Goal: Task Accomplishment & Management: Use online tool/utility

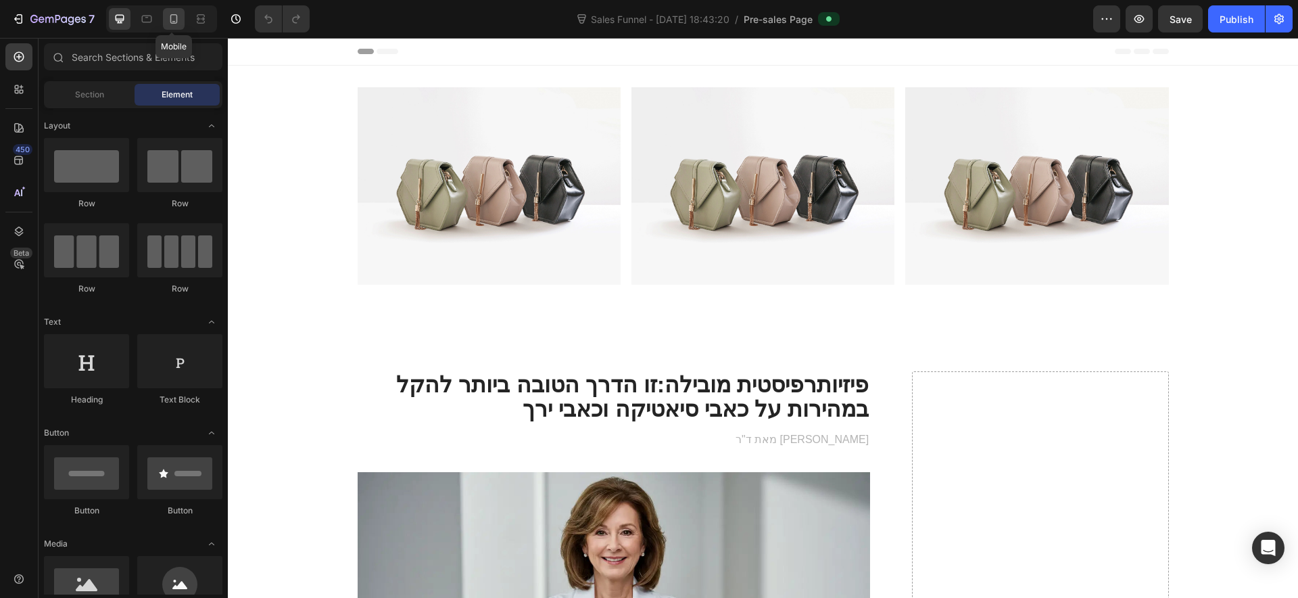
click at [167, 14] on icon at bounding box center [174, 19] width 14 height 14
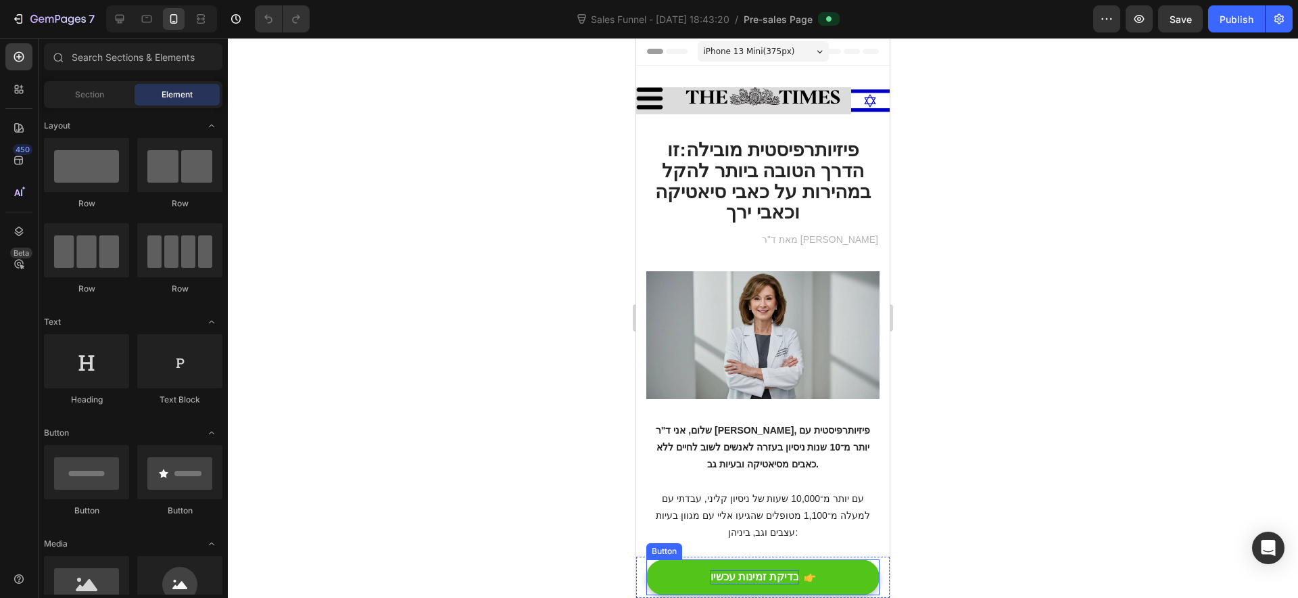
click at [773, 573] on p "בדיקת זמינות עכשיו" at bounding box center [754, 577] width 89 height 14
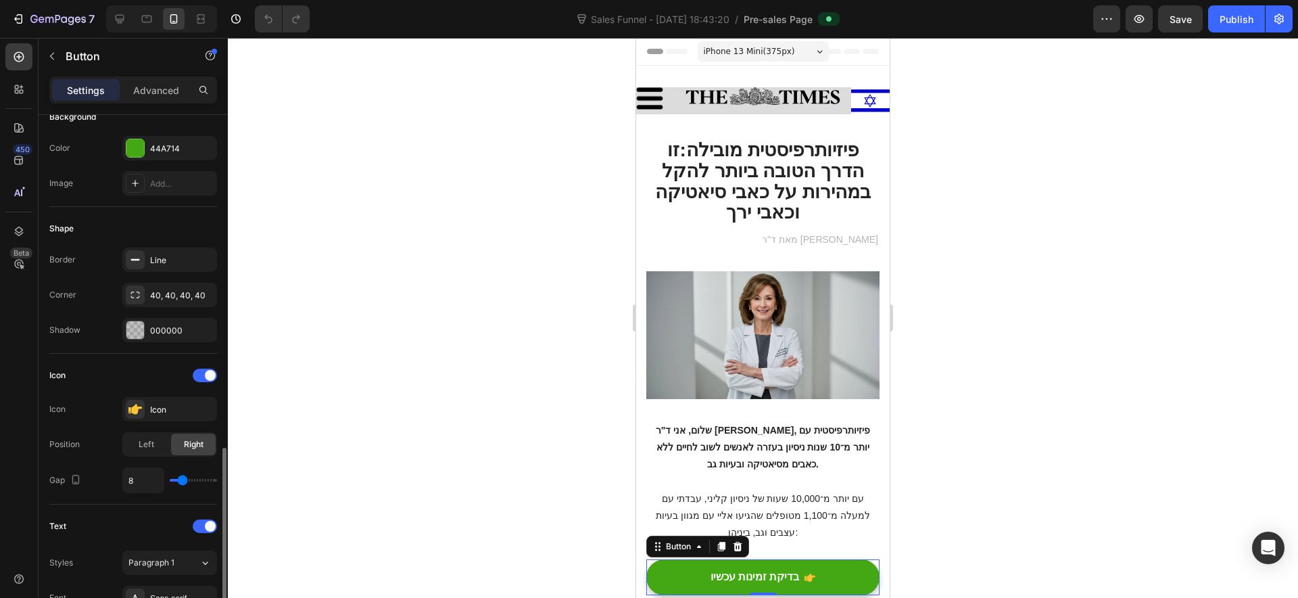
scroll to position [338, 0]
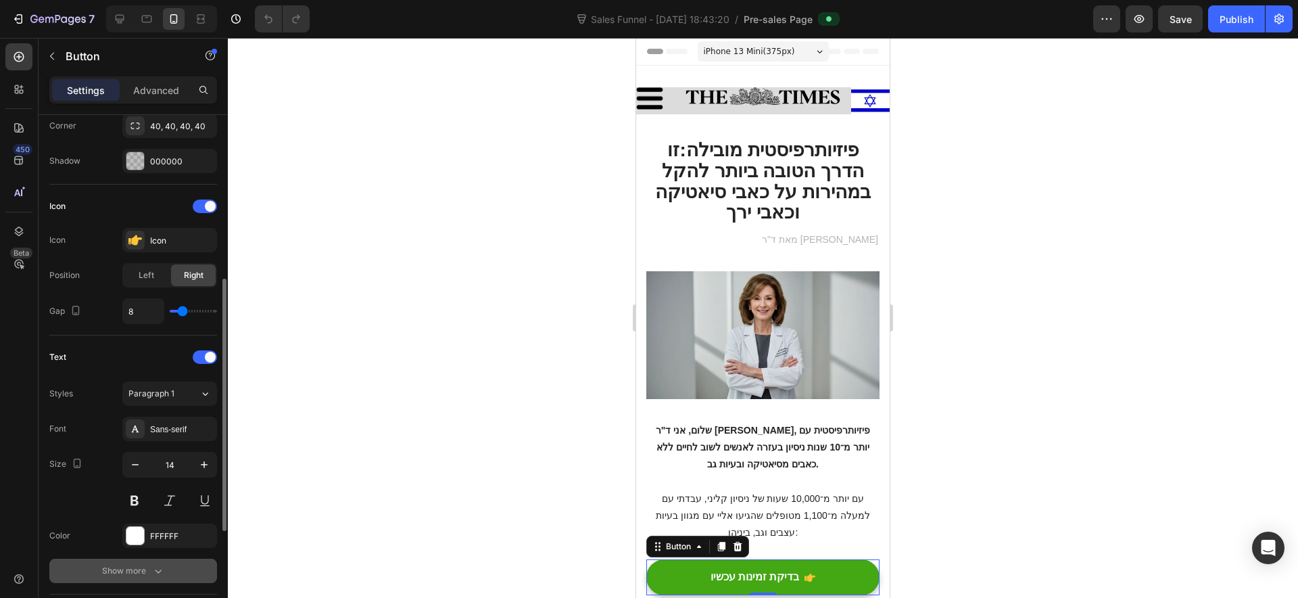
click at [139, 577] on div "Show more" at bounding box center [133, 571] width 63 height 14
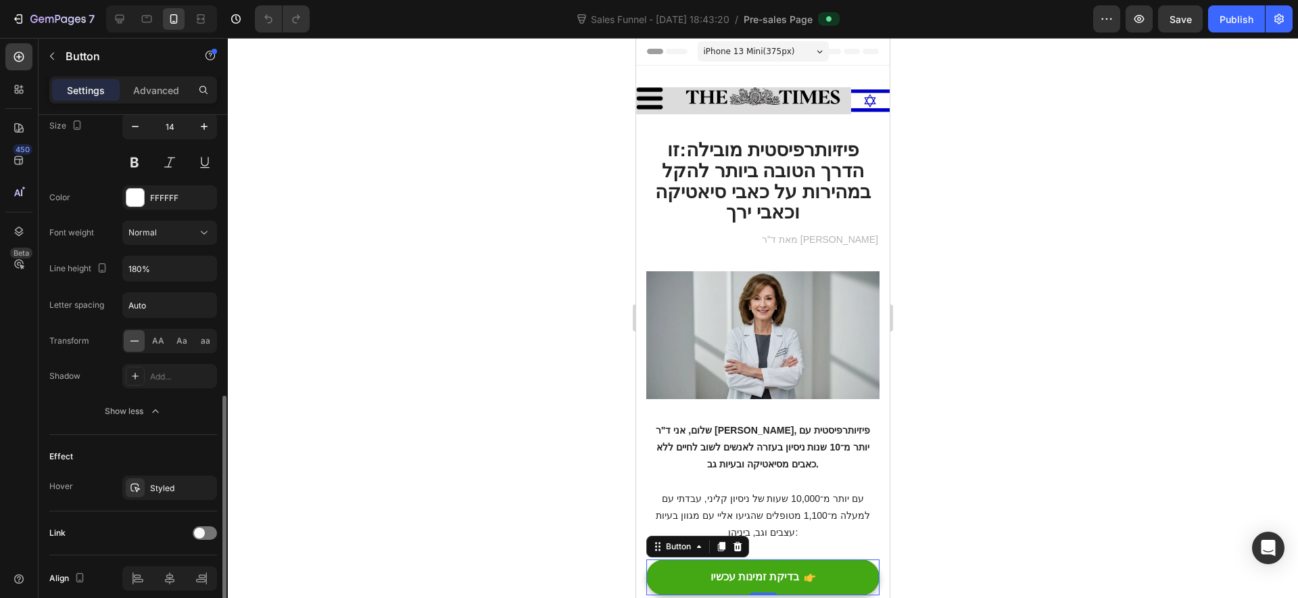
scroll to position [733, 0]
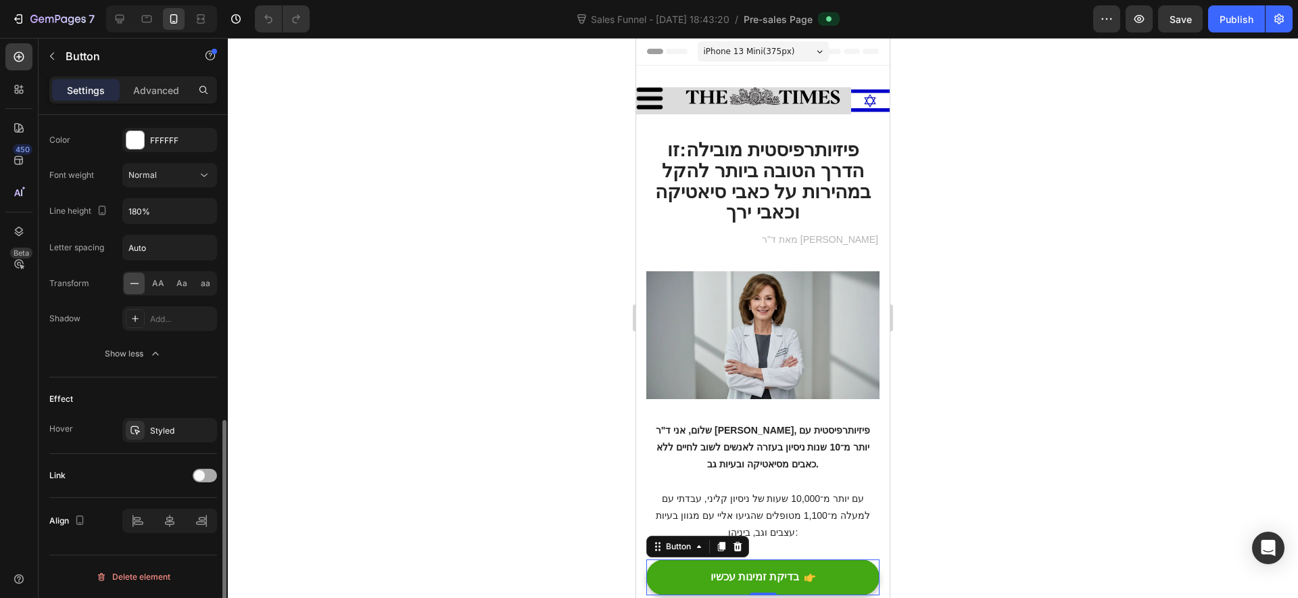
click at [201, 471] on span at bounding box center [199, 475] width 11 height 11
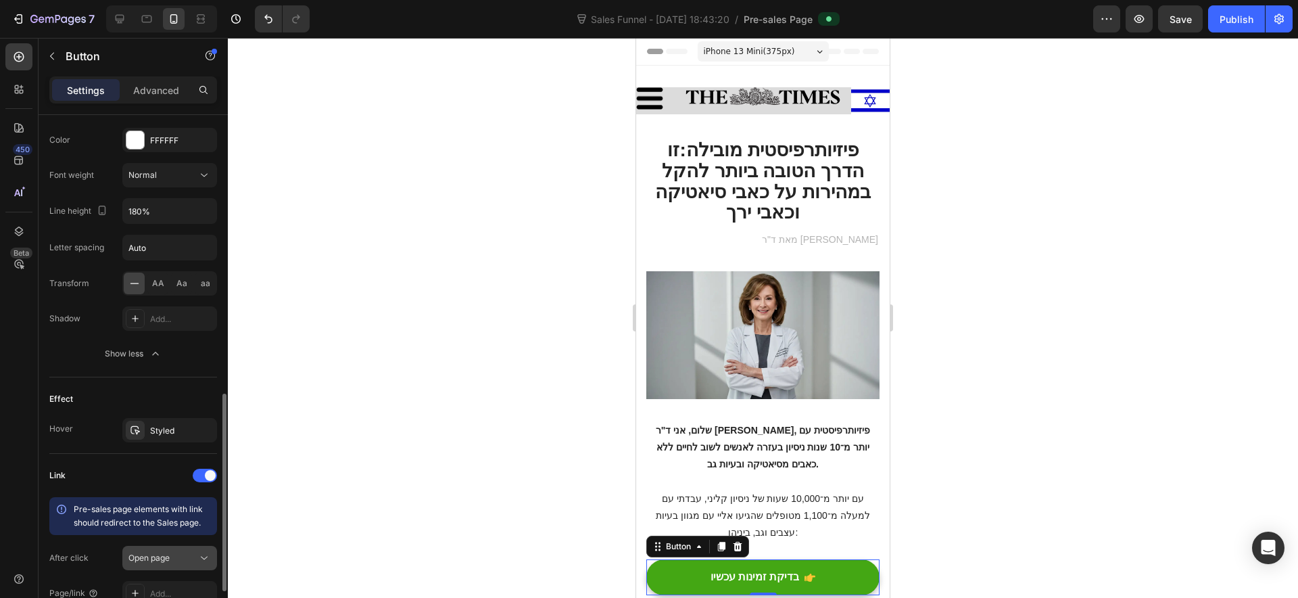
click at [196, 554] on div "Open page" at bounding box center [162, 558] width 69 height 12
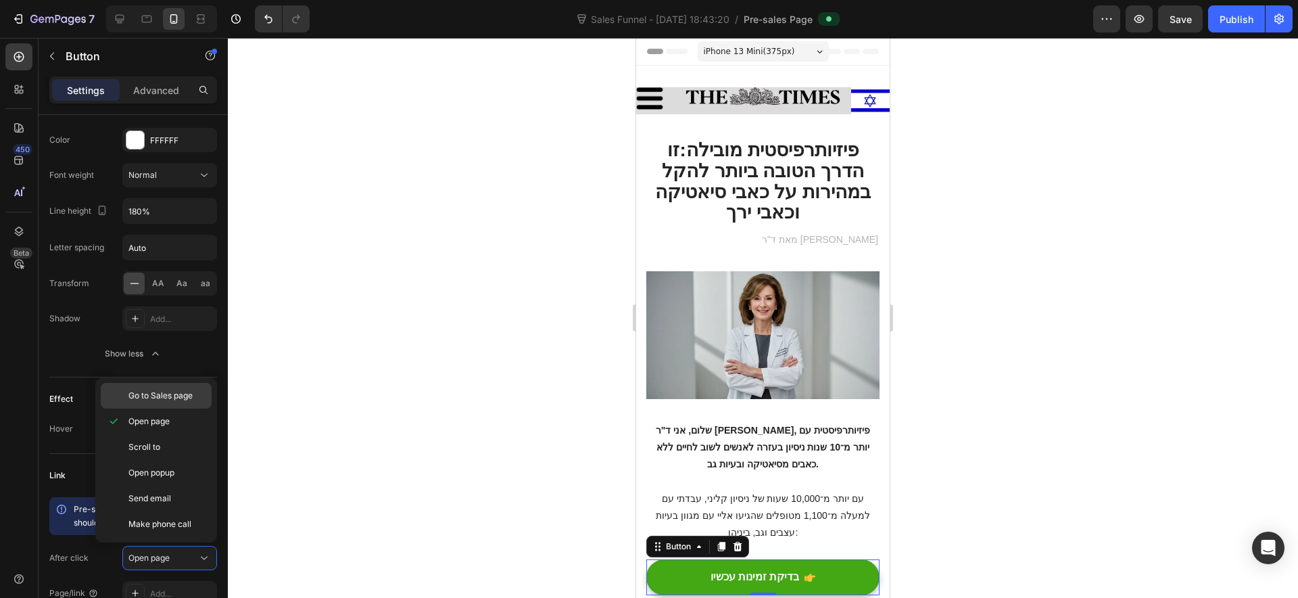
click at [178, 402] on div "Go to Sales page" at bounding box center [156, 396] width 111 height 26
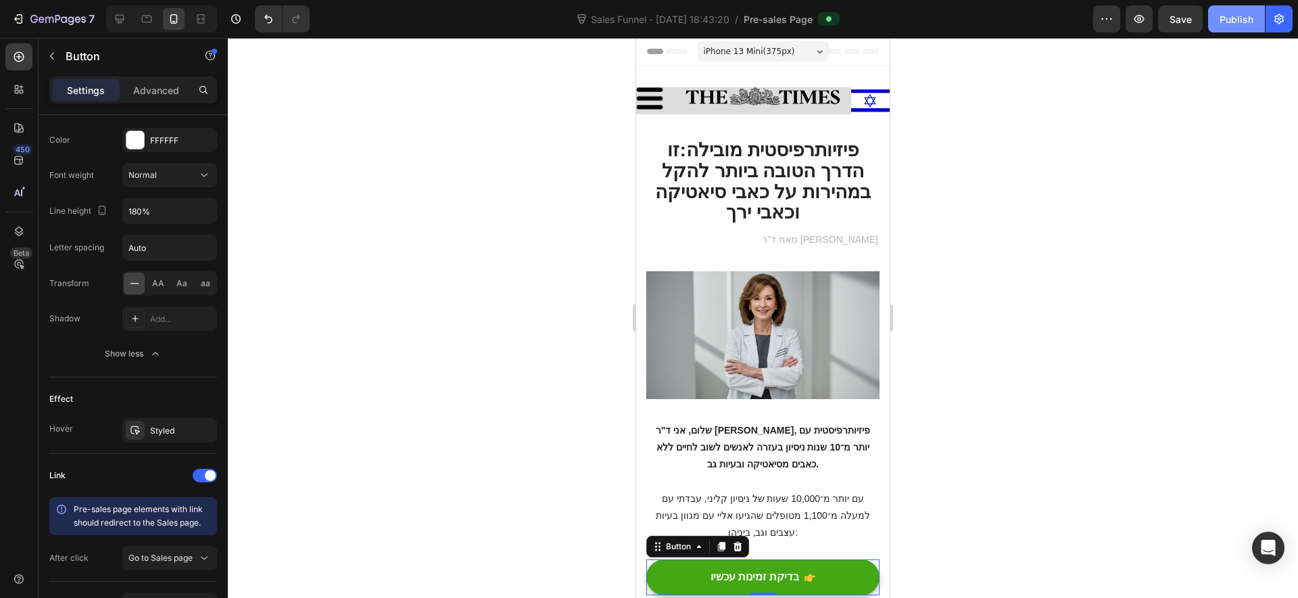
drag, startPoint x: 1240, startPoint y: 22, endPoint x: 139, endPoint y: 7, distance: 1101.3
click at [1240, 22] on div "Publish" at bounding box center [1237, 19] width 34 height 14
click at [708, 71] on div "Image Image Image Row Section 1" at bounding box center [763, 95] width 254 height 59
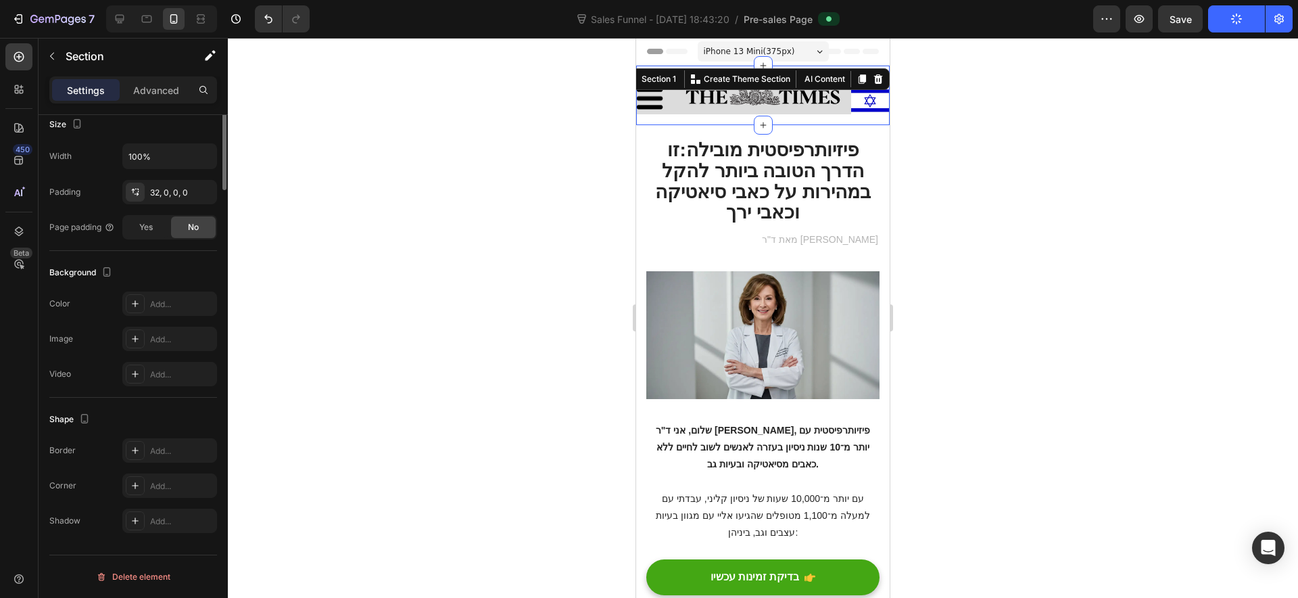
scroll to position [0, 0]
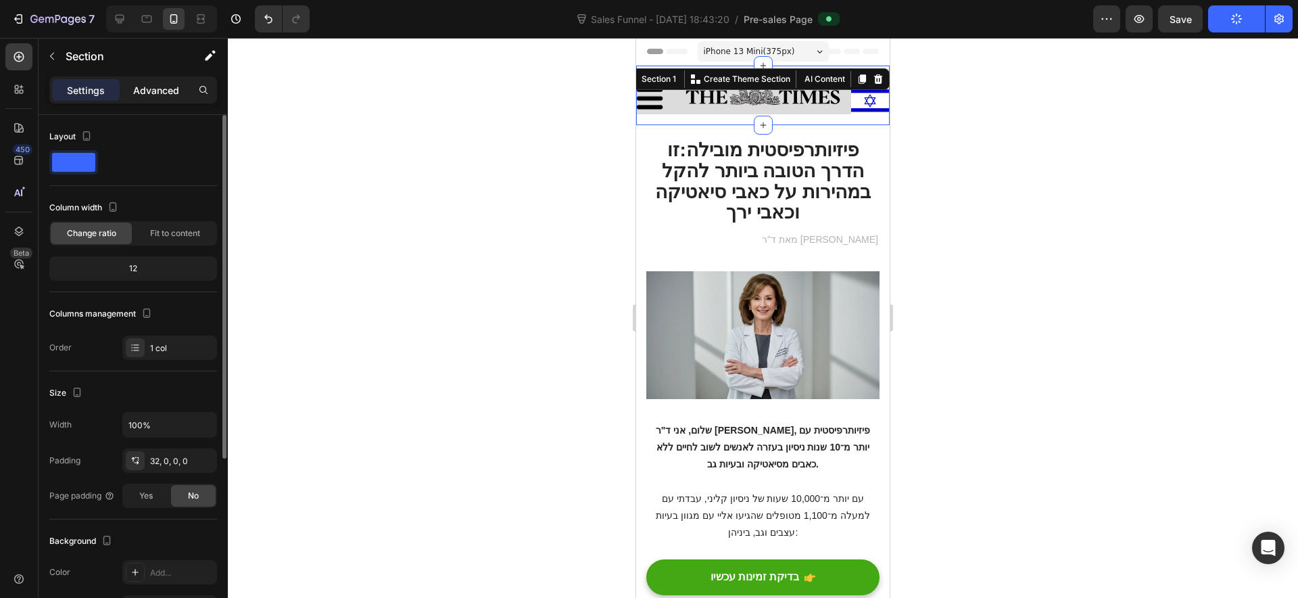
click at [152, 90] on p "Advanced" at bounding box center [156, 90] width 46 height 14
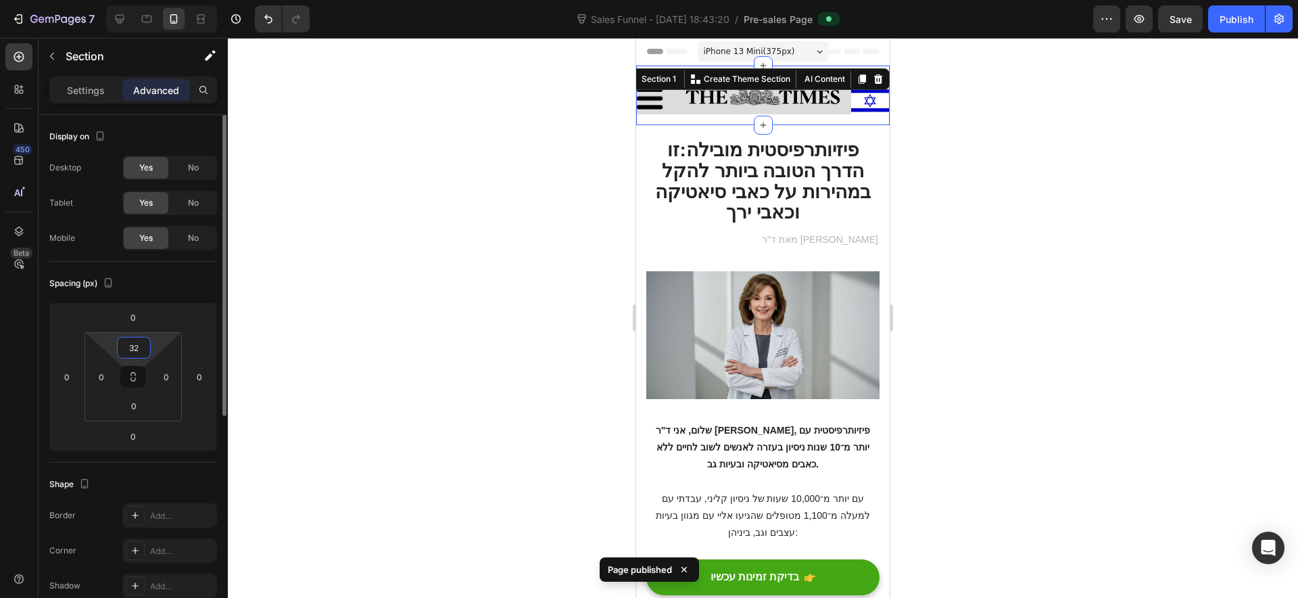
click at [145, 345] on input "32" at bounding box center [133, 347] width 27 height 20
click at [144, 345] on input "32" at bounding box center [133, 347] width 27 height 20
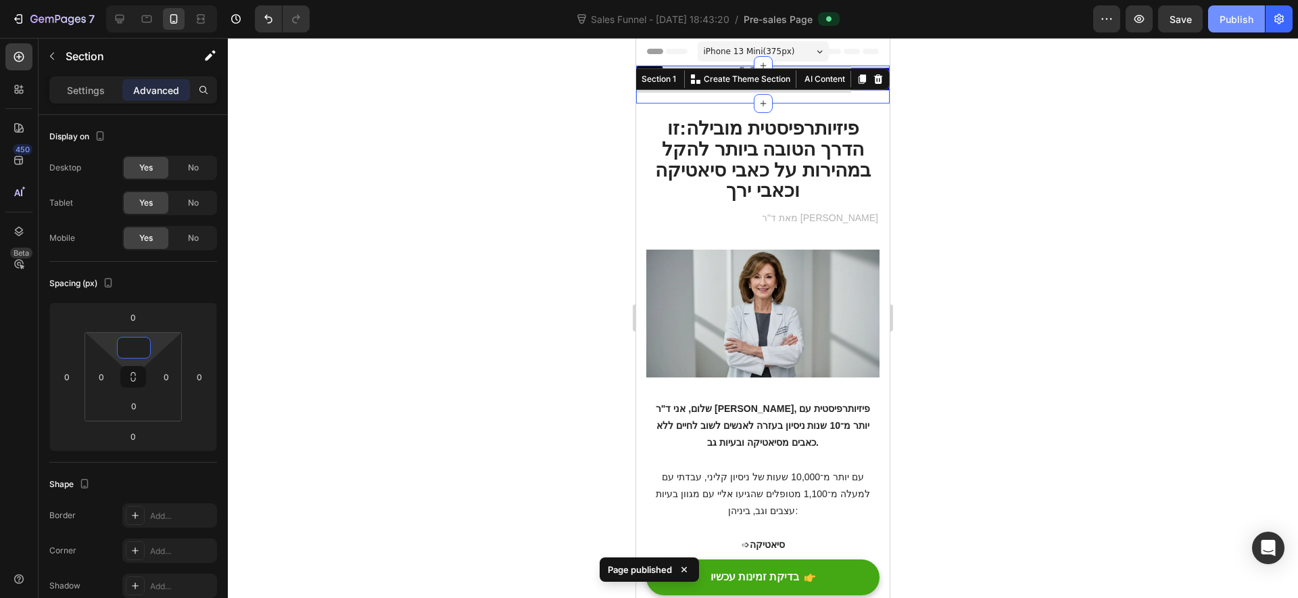
type input "0"
click at [1224, 22] on div "Publish" at bounding box center [1237, 19] width 34 height 14
click at [70, 17] on icon "button" at bounding box center [71, 20] width 6 height 9
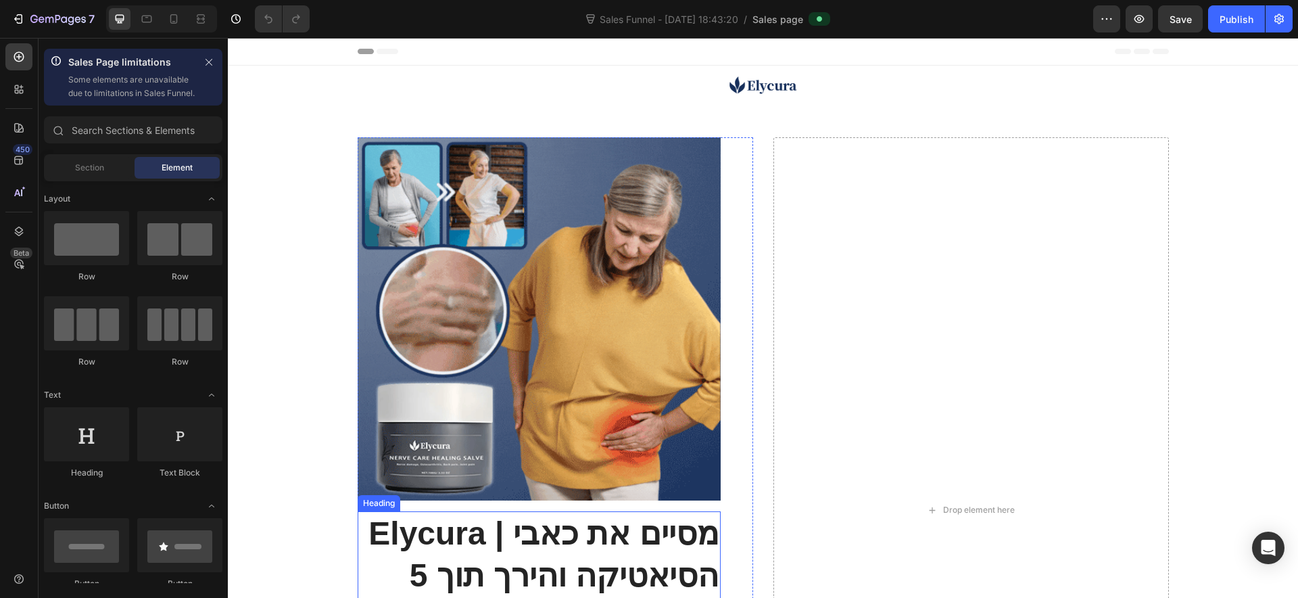
scroll to position [338, 0]
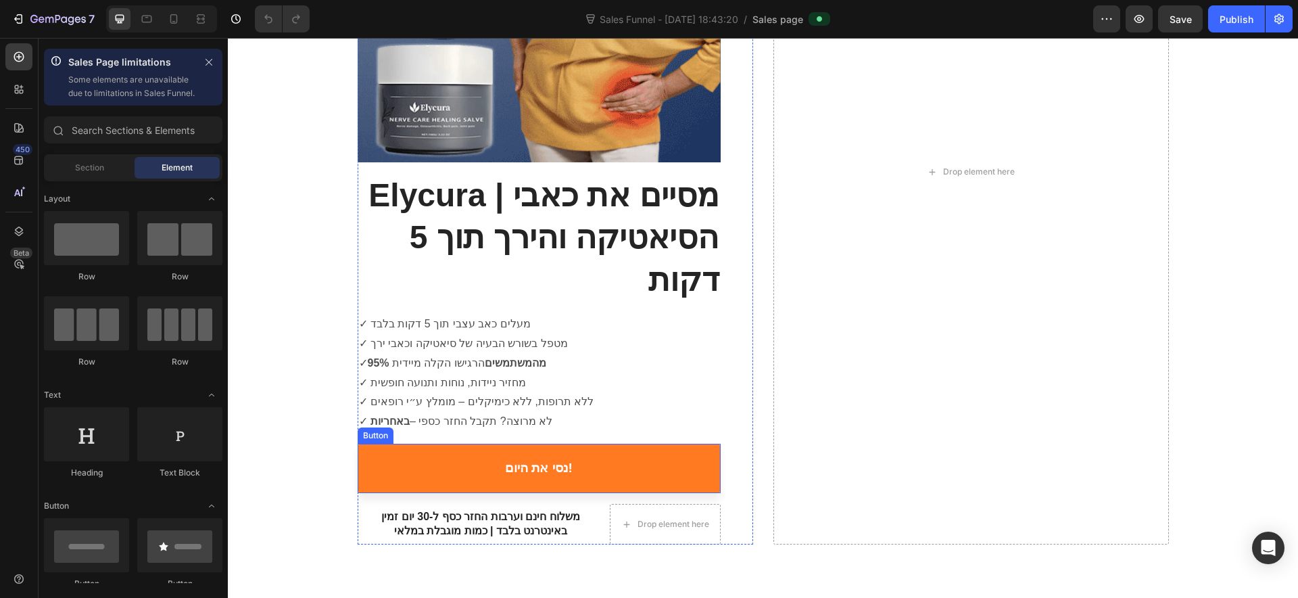
click at [592, 460] on link "נסי את היום!" at bounding box center [539, 467] width 363 height 49
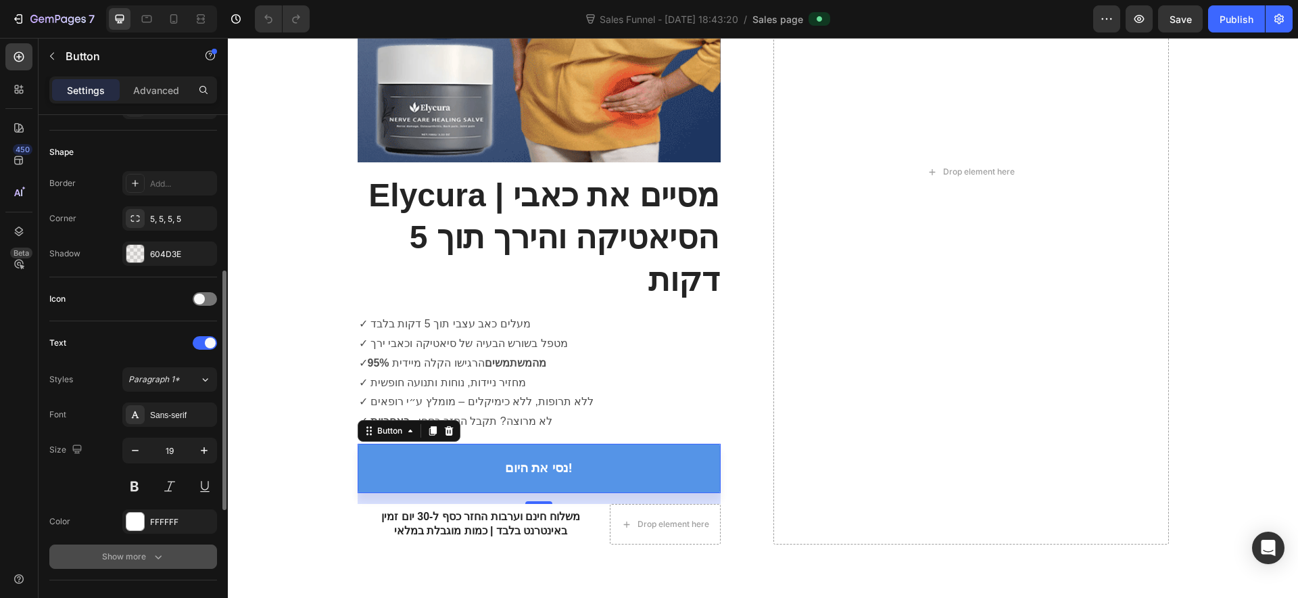
click at [132, 561] on div "Show more" at bounding box center [133, 557] width 63 height 14
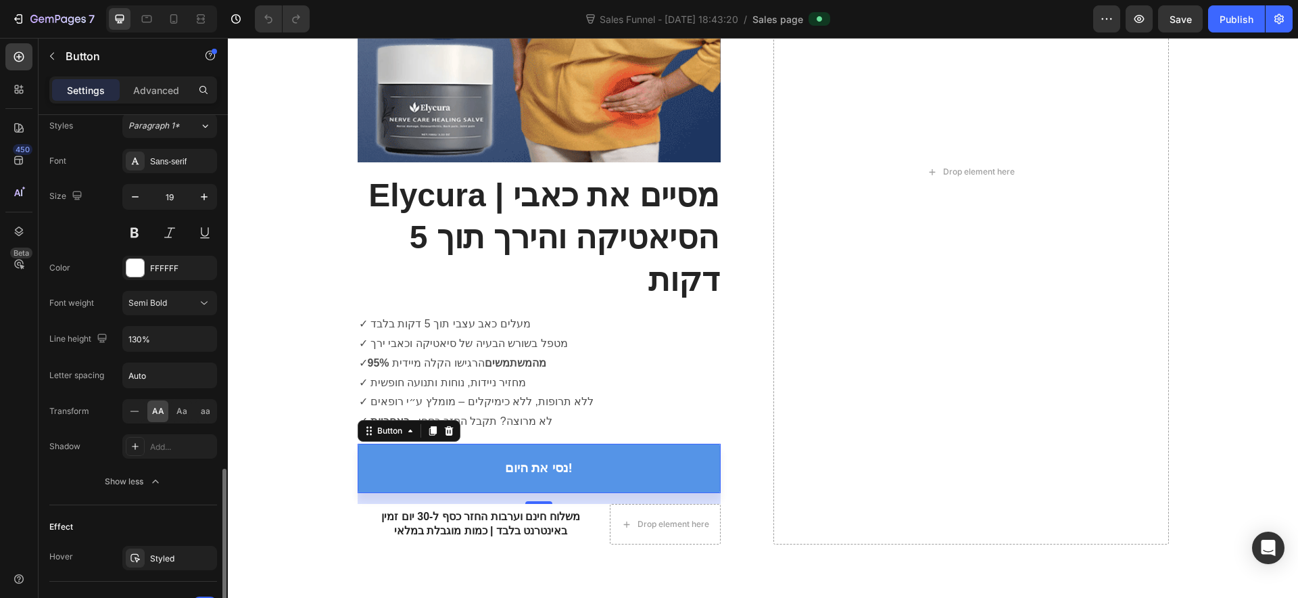
scroll to position [790, 0]
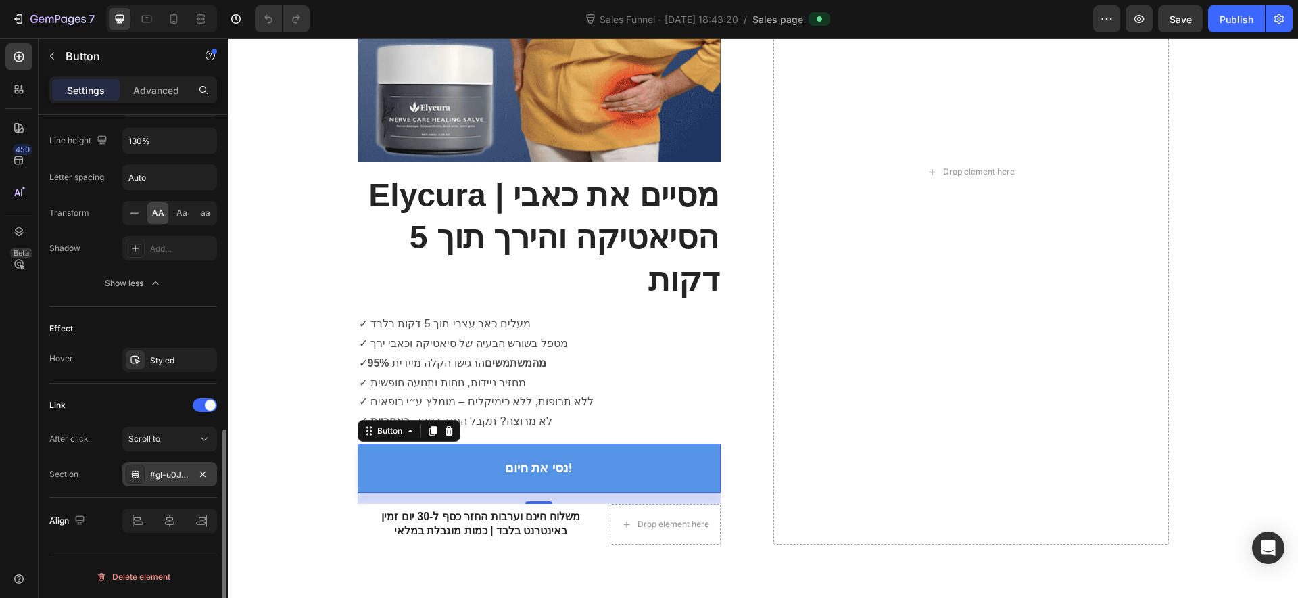
click at [166, 477] on div "#gl-u0JYj-v" at bounding box center [169, 474] width 39 height 12
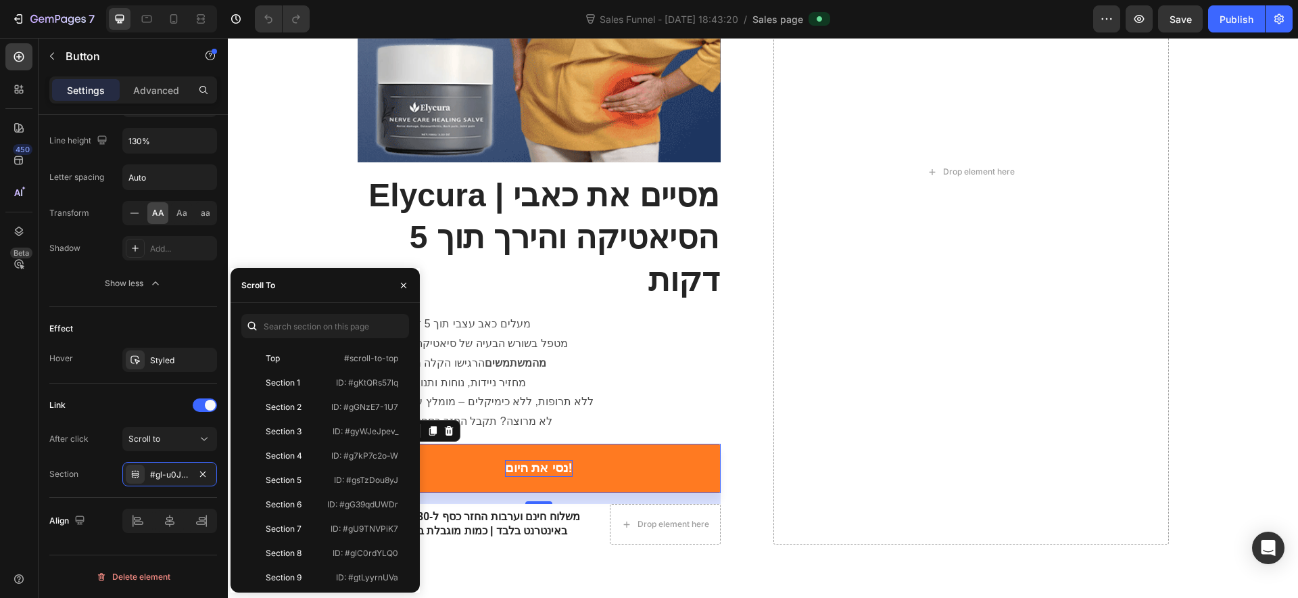
click at [548, 461] on p "נסי את היום!" at bounding box center [539, 468] width 68 height 17
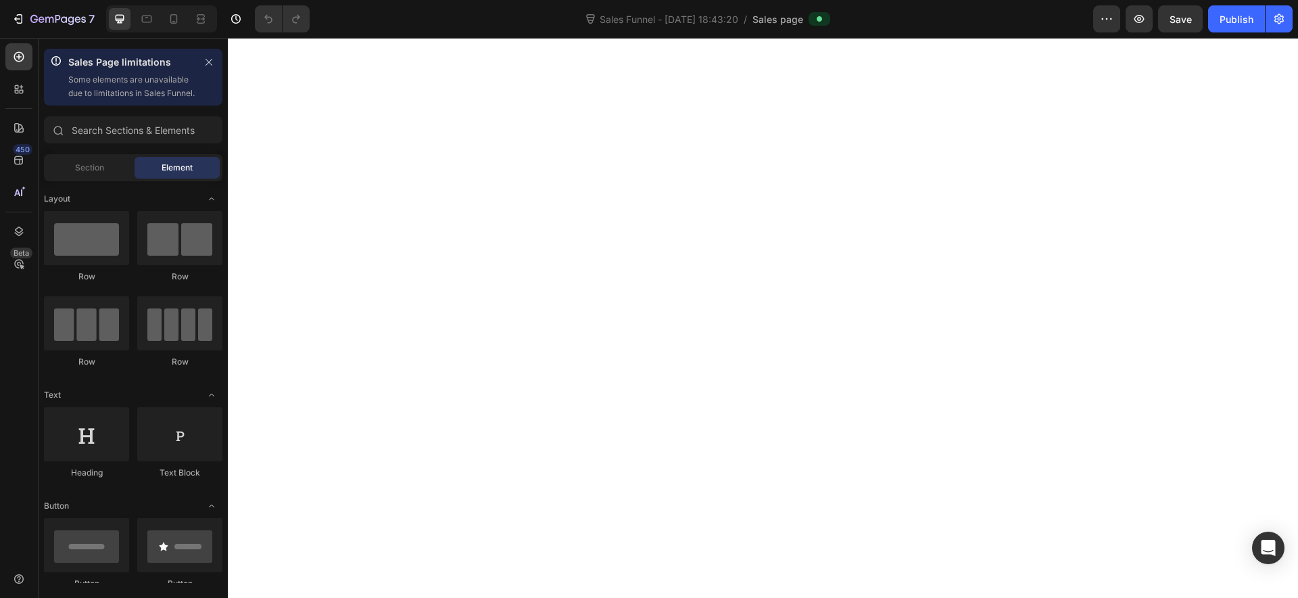
scroll to position [2538, 0]
click at [173, 18] on icon at bounding box center [174, 19] width 14 height 14
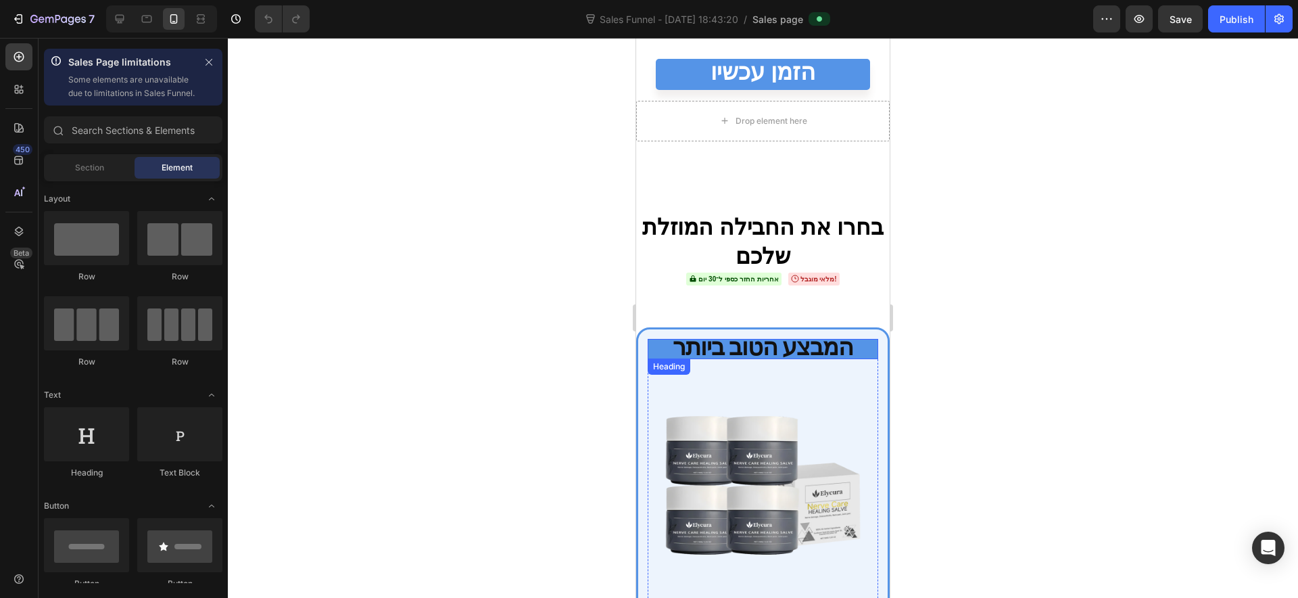
scroll to position [4399, 0]
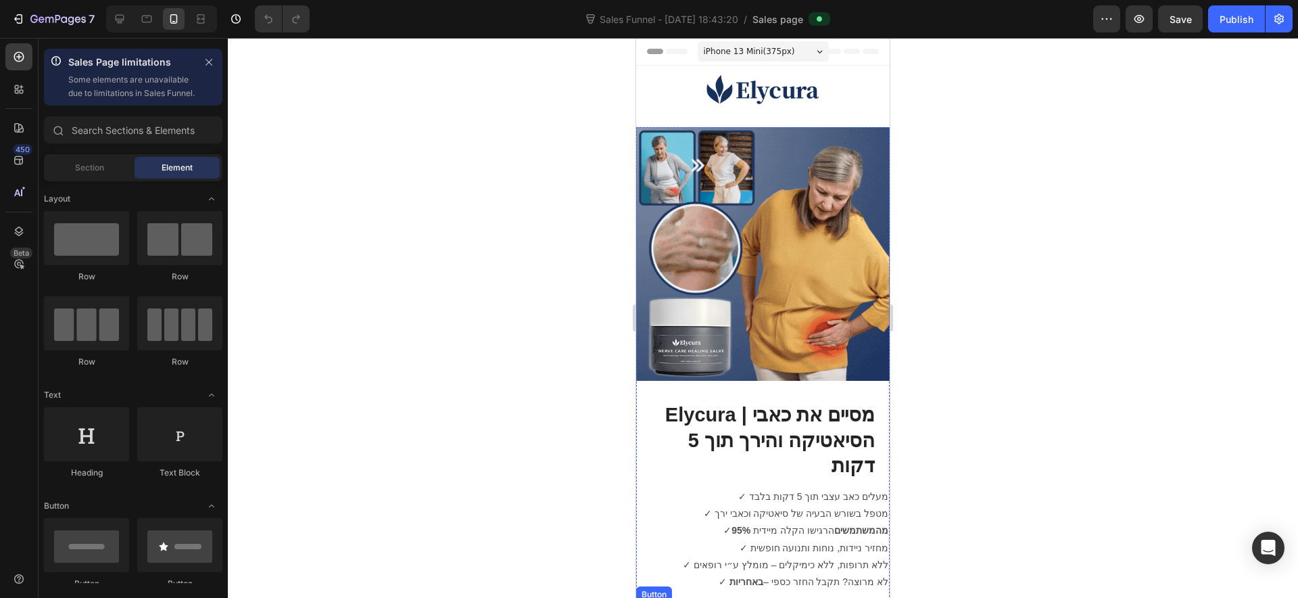
scroll to position [169, 0]
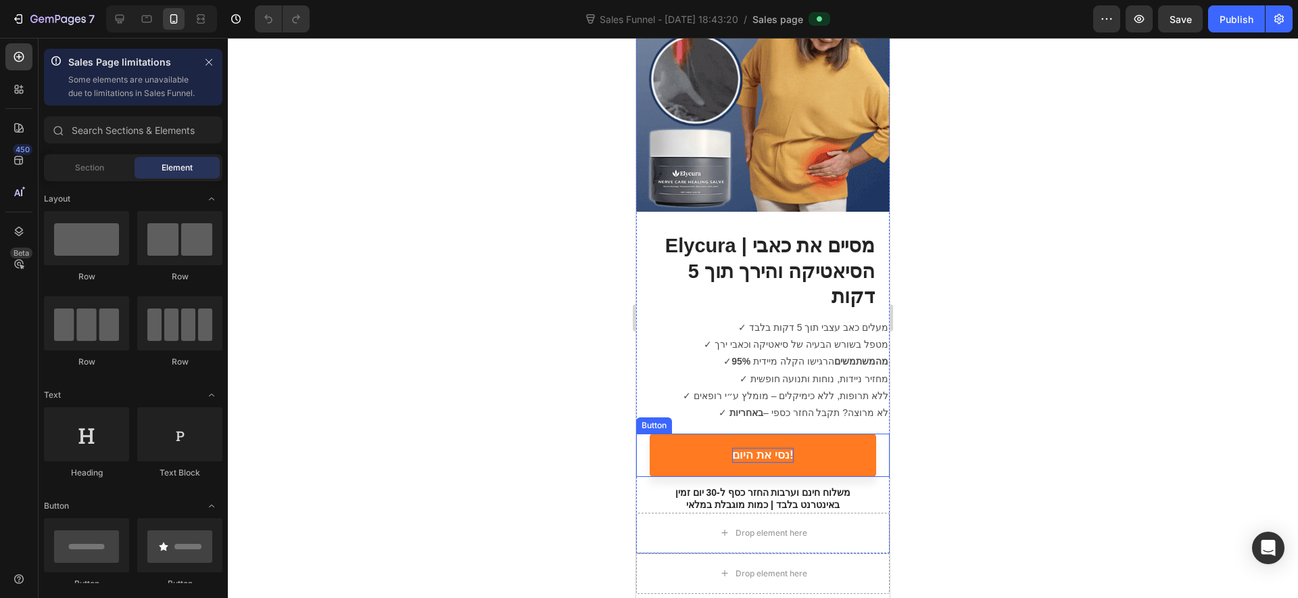
click at [784, 448] on p "נסי את היום!" at bounding box center [762, 455] width 61 height 15
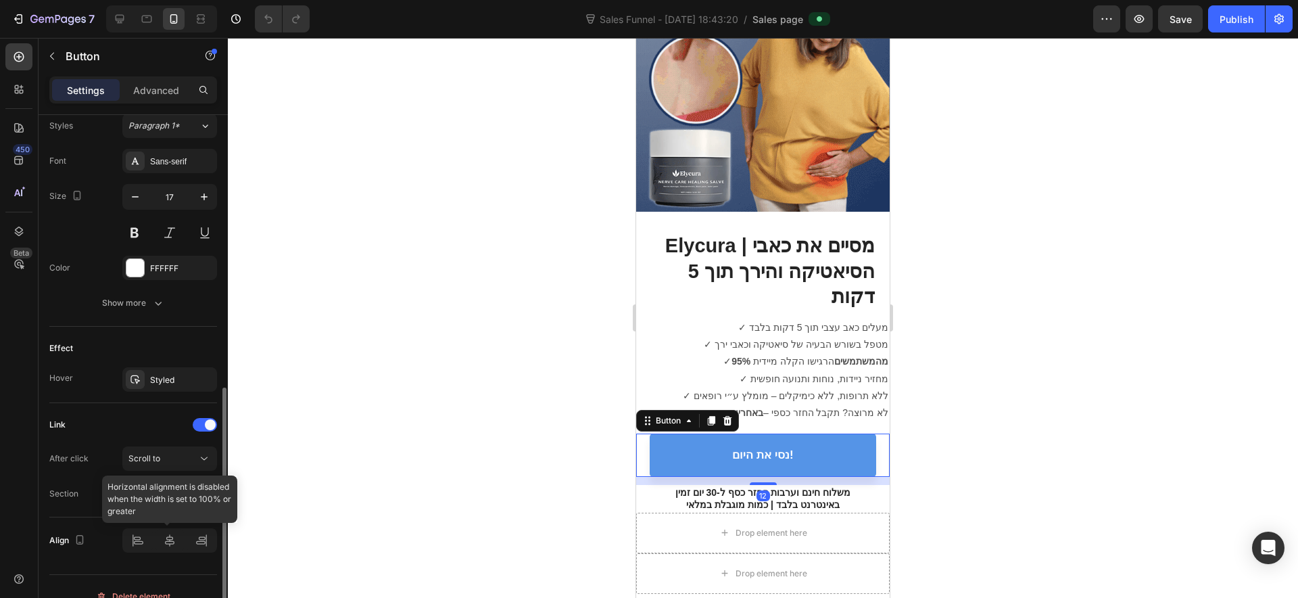
scroll to position [611, 0]
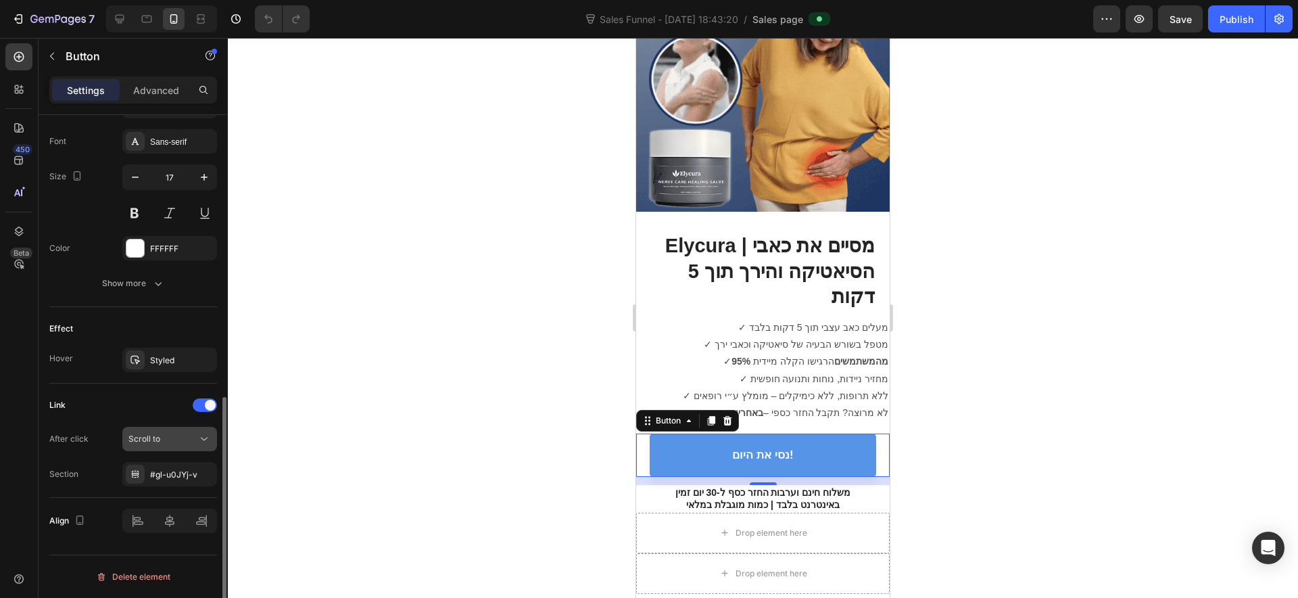
click at [155, 434] on span "Scroll to" at bounding box center [144, 438] width 32 height 10
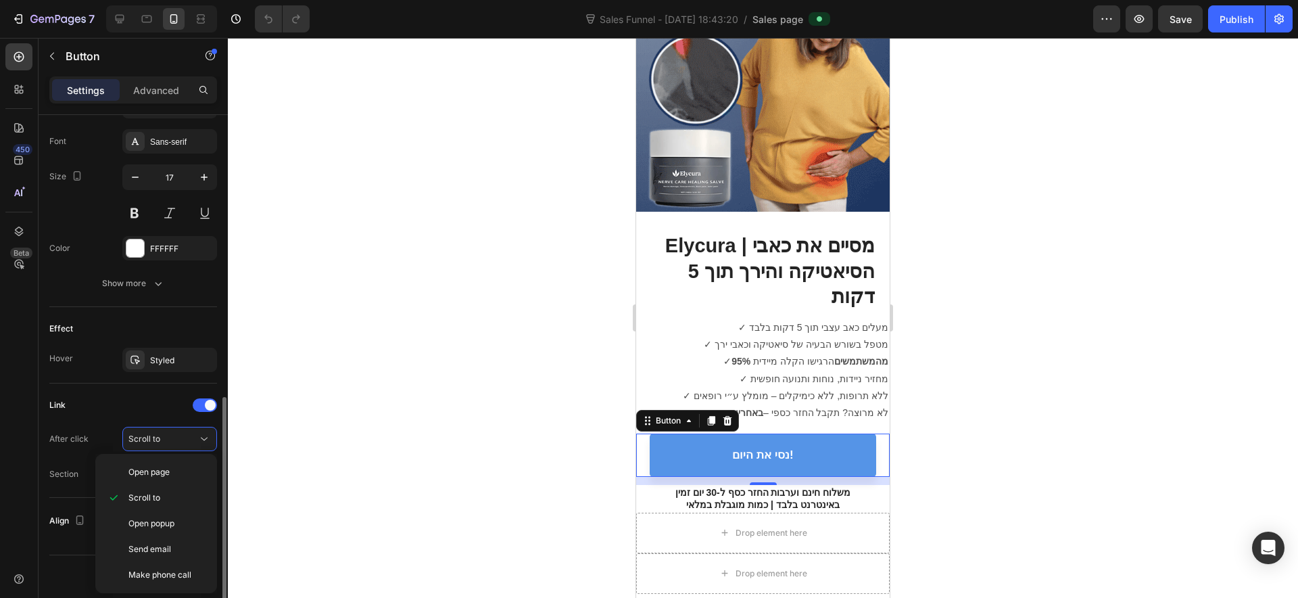
click at [149, 405] on div "Link" at bounding box center [133, 405] width 168 height 22
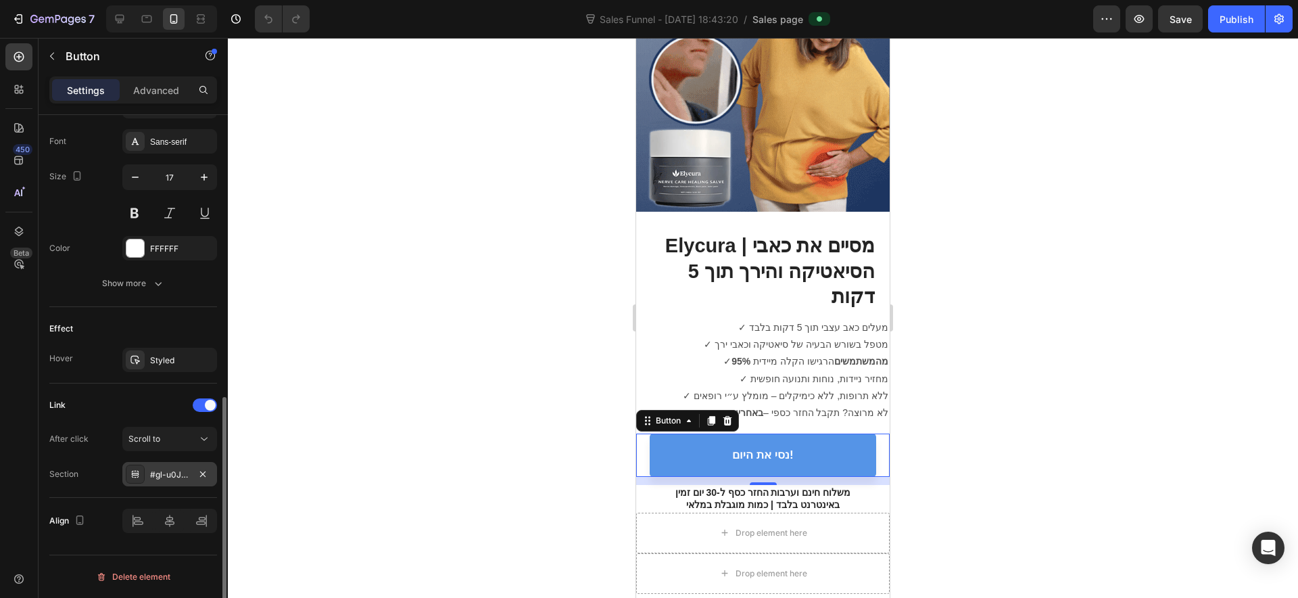
click at [168, 477] on div "#gl-u0JYj-v" at bounding box center [169, 474] width 39 height 12
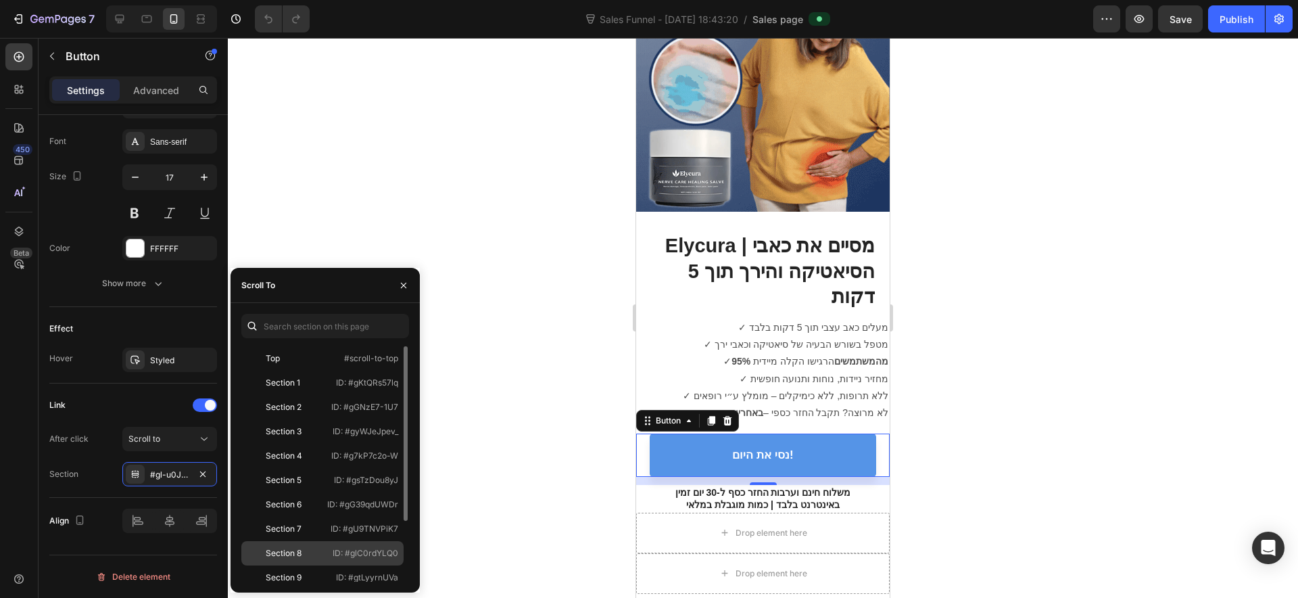
click at [309, 552] on div "Section 8" at bounding box center [286, 553] width 78 height 12
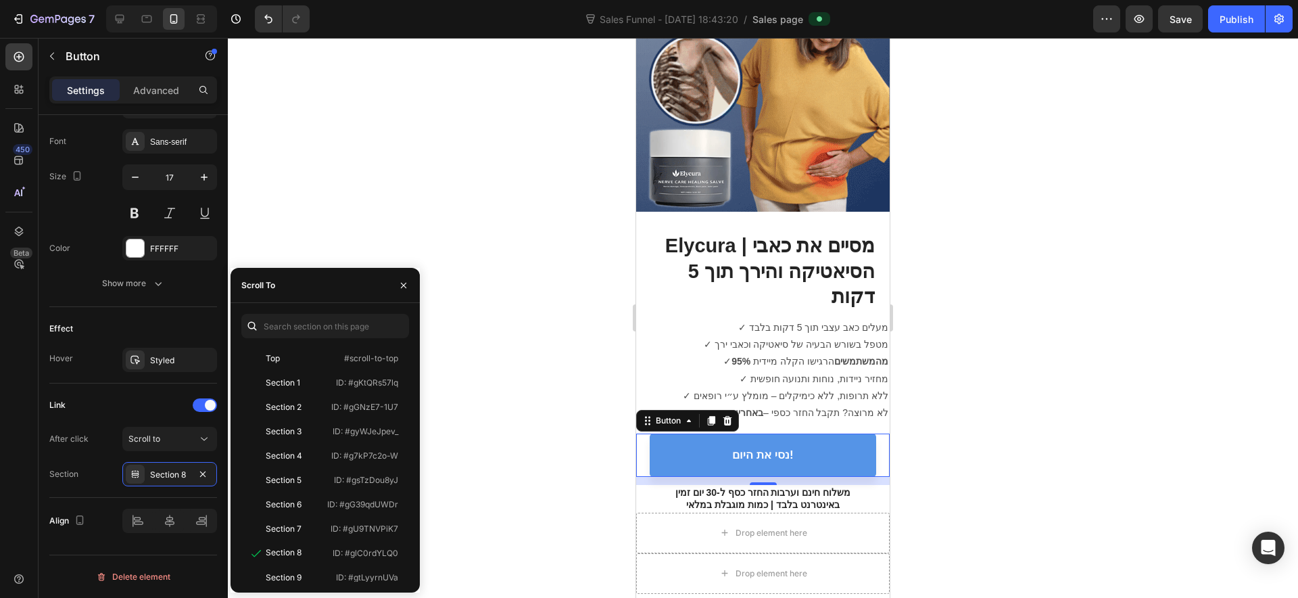
drag, startPoint x: 155, startPoint y: 375, endPoint x: 525, endPoint y: 434, distance: 374.4
click at [525, 434] on div at bounding box center [763, 318] width 1070 height 560
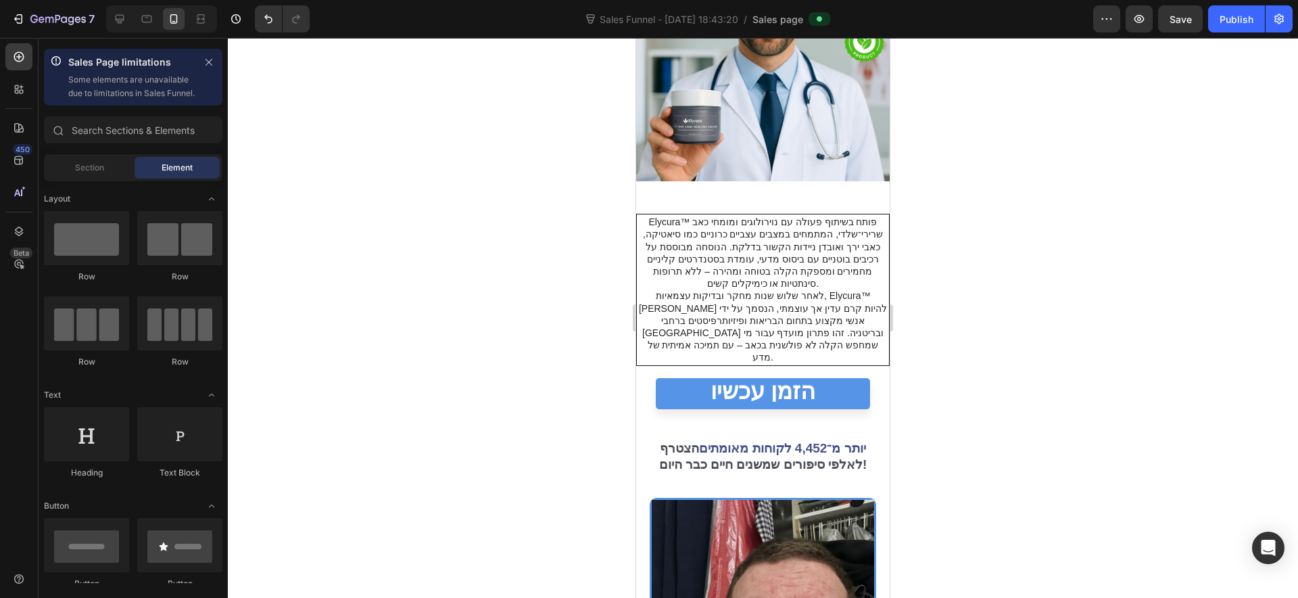
scroll to position [2282, 0]
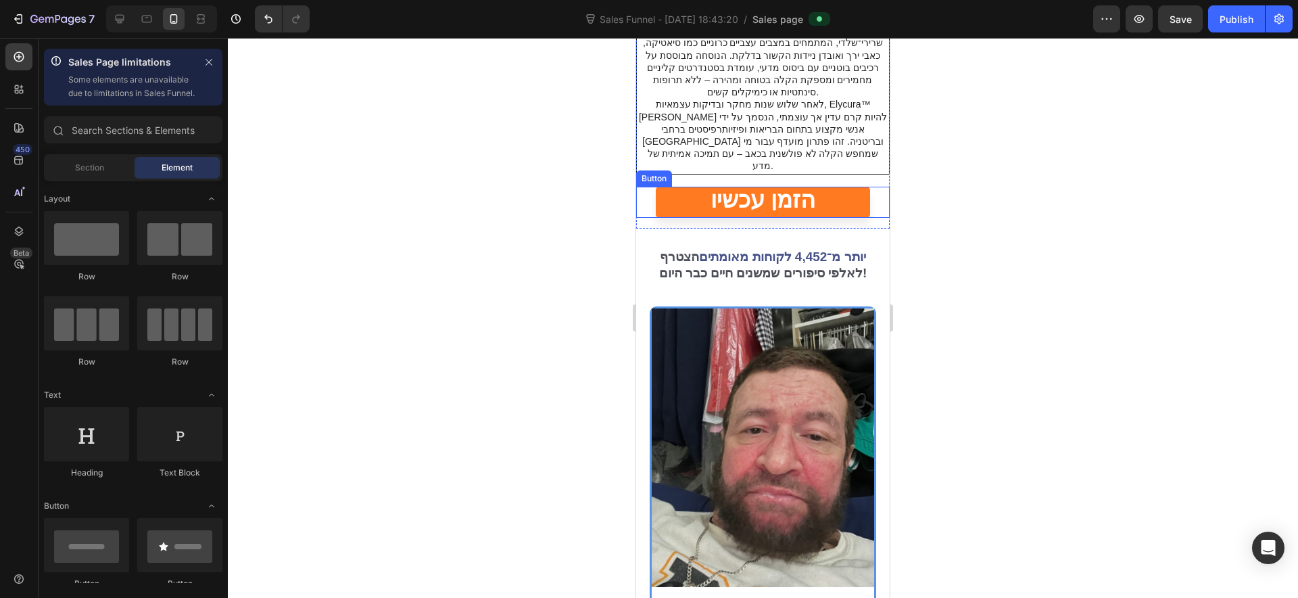
click at [852, 187] on link "הזמן עכשיו" at bounding box center [763, 202] width 214 height 31
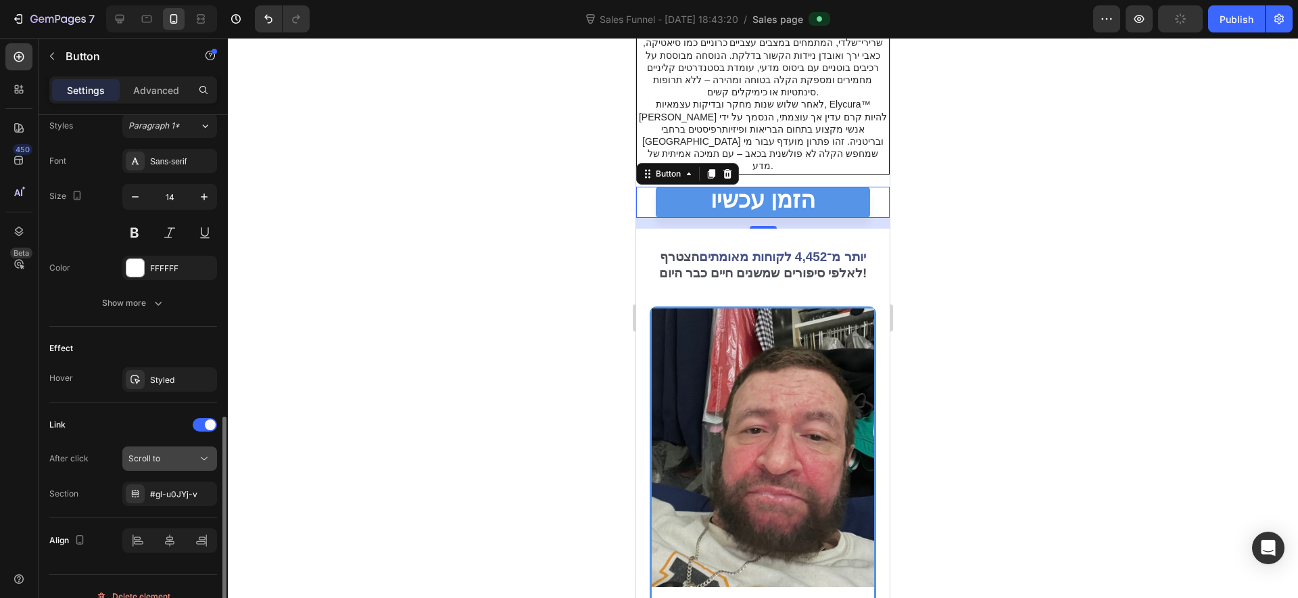
scroll to position [611, 0]
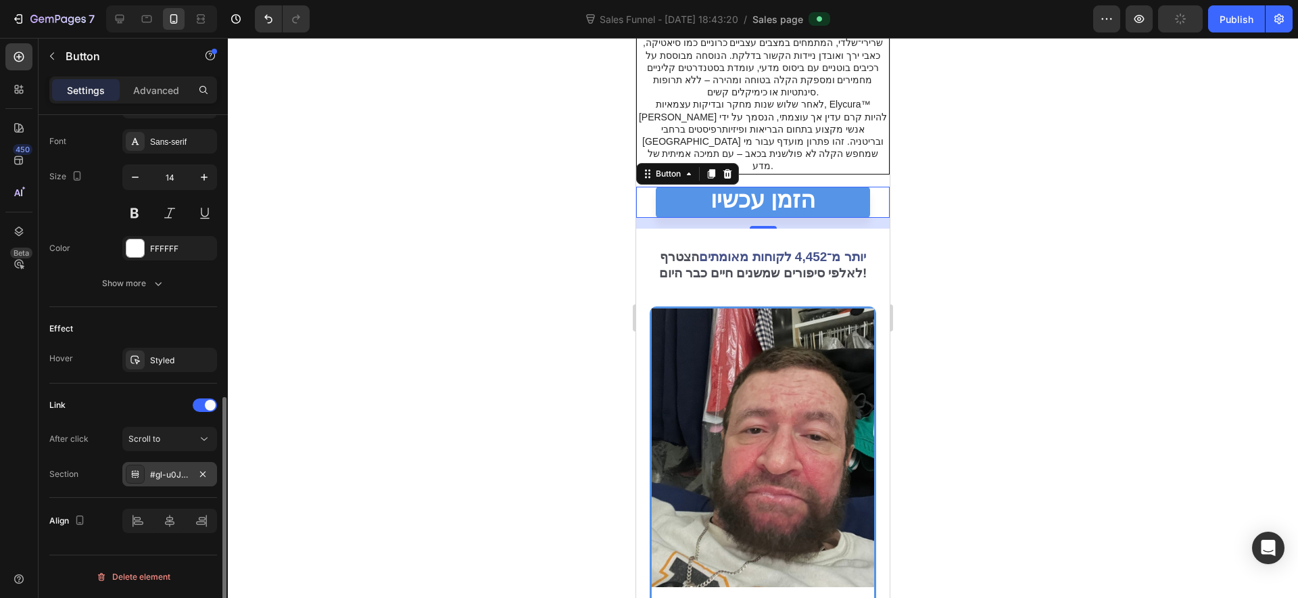
click at [170, 472] on div "#gl-u0JYj-v" at bounding box center [169, 474] width 39 height 12
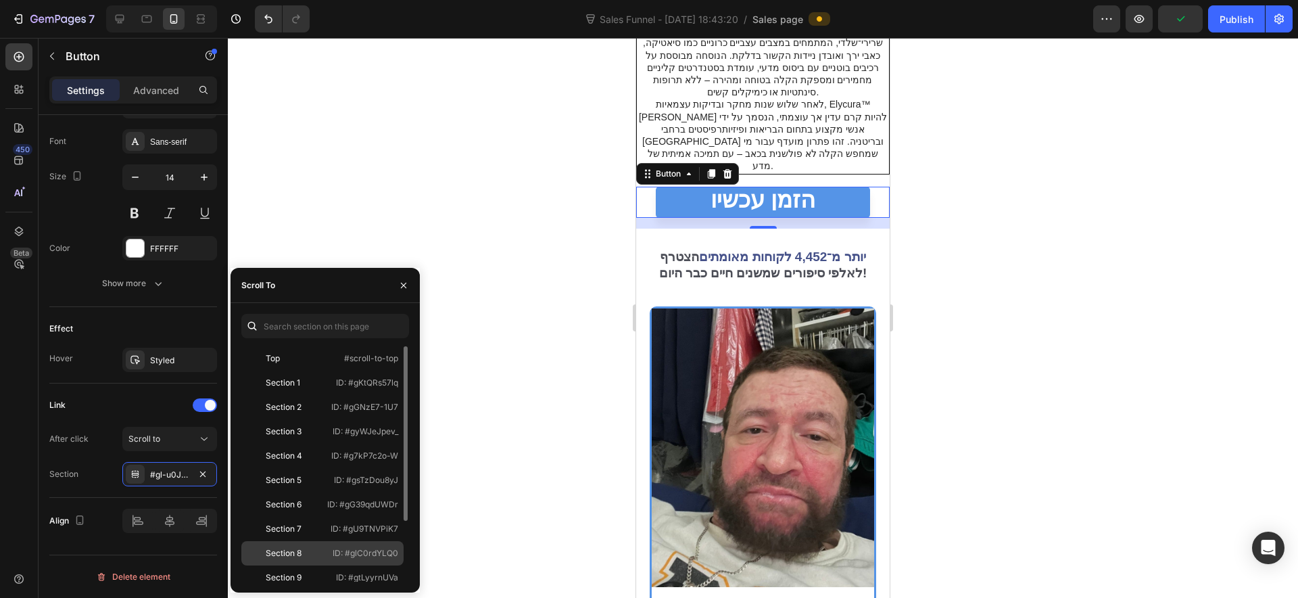
click at [331, 548] on div "Section 8 ID: #glC0rdYLQ0" at bounding box center [322, 553] width 162 height 24
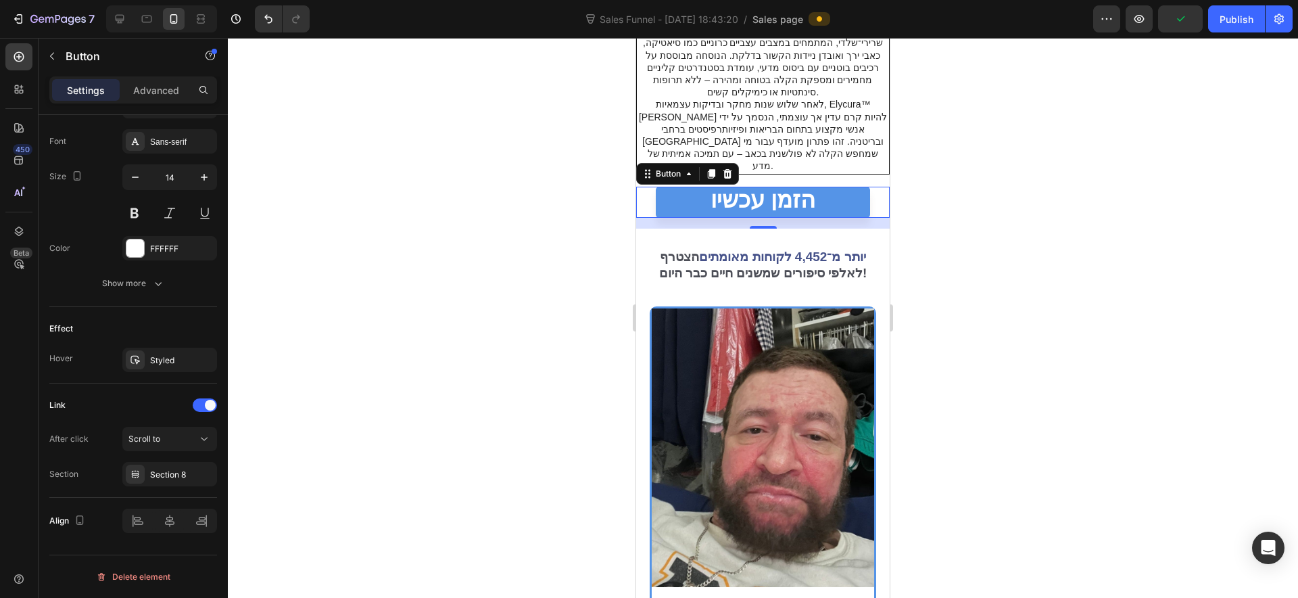
click at [556, 424] on div at bounding box center [763, 318] width 1070 height 560
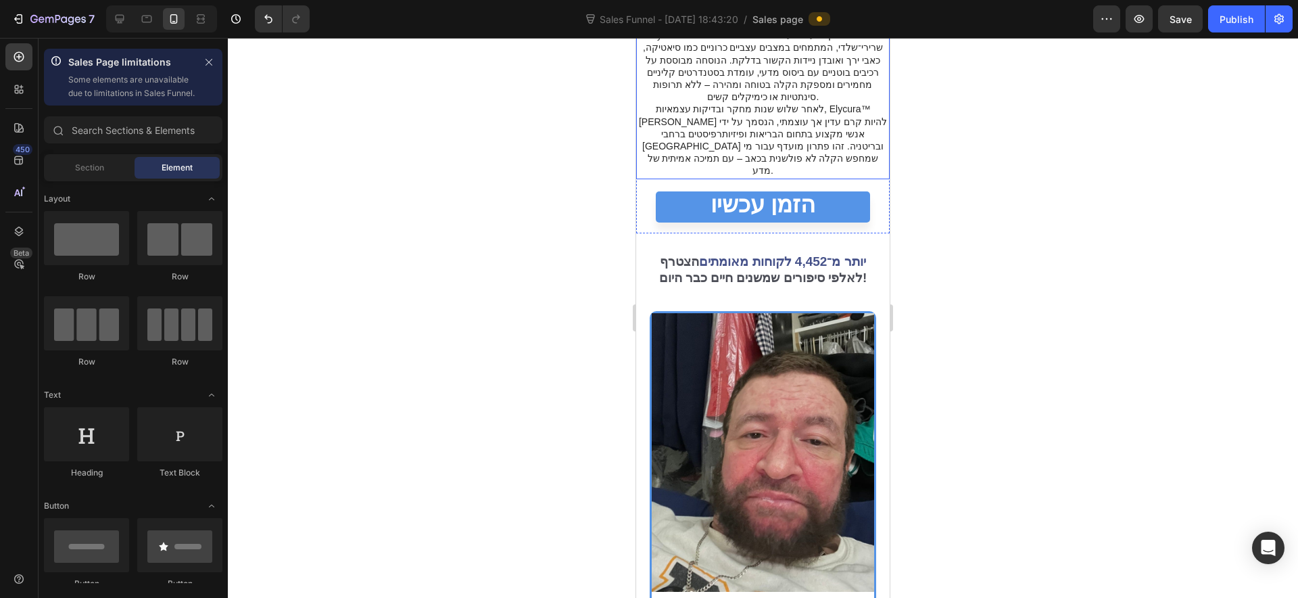
scroll to position [2282, 0]
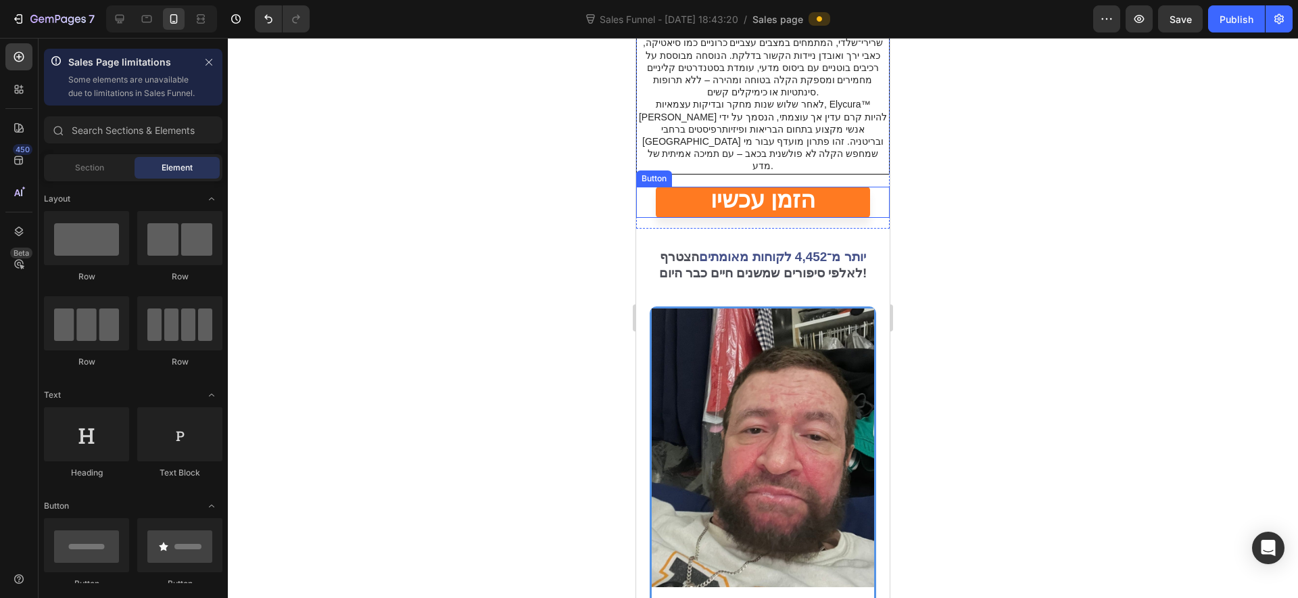
click at [822, 187] on link "הזמן עכשיו" at bounding box center [763, 202] width 214 height 31
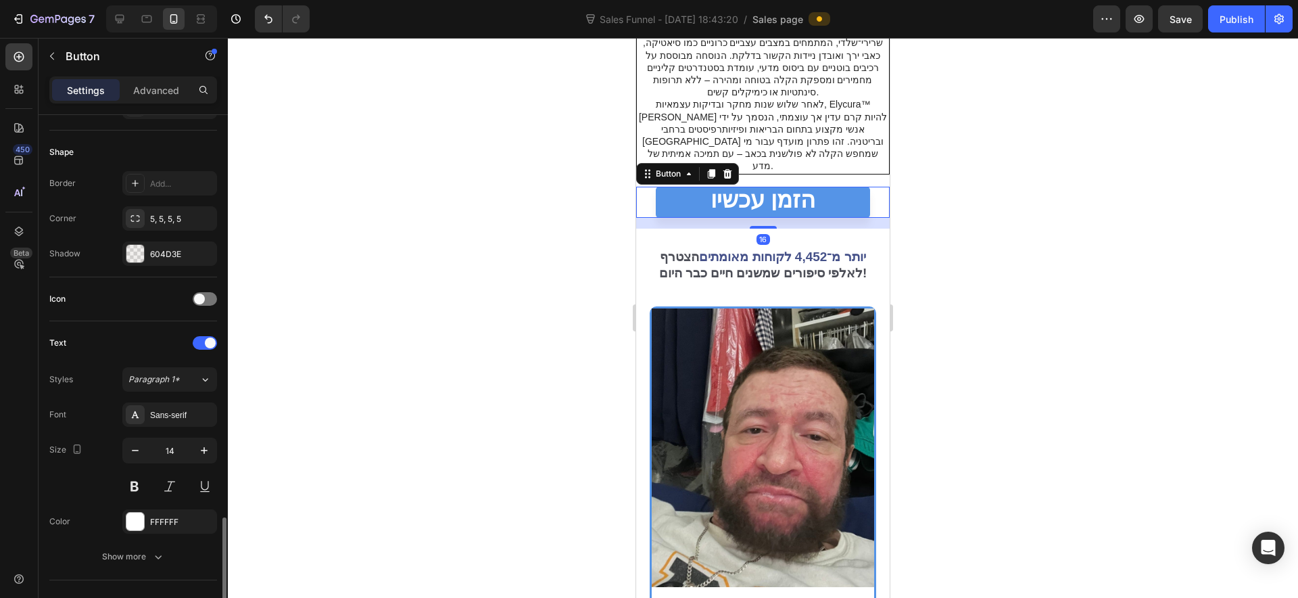
scroll to position [611, 0]
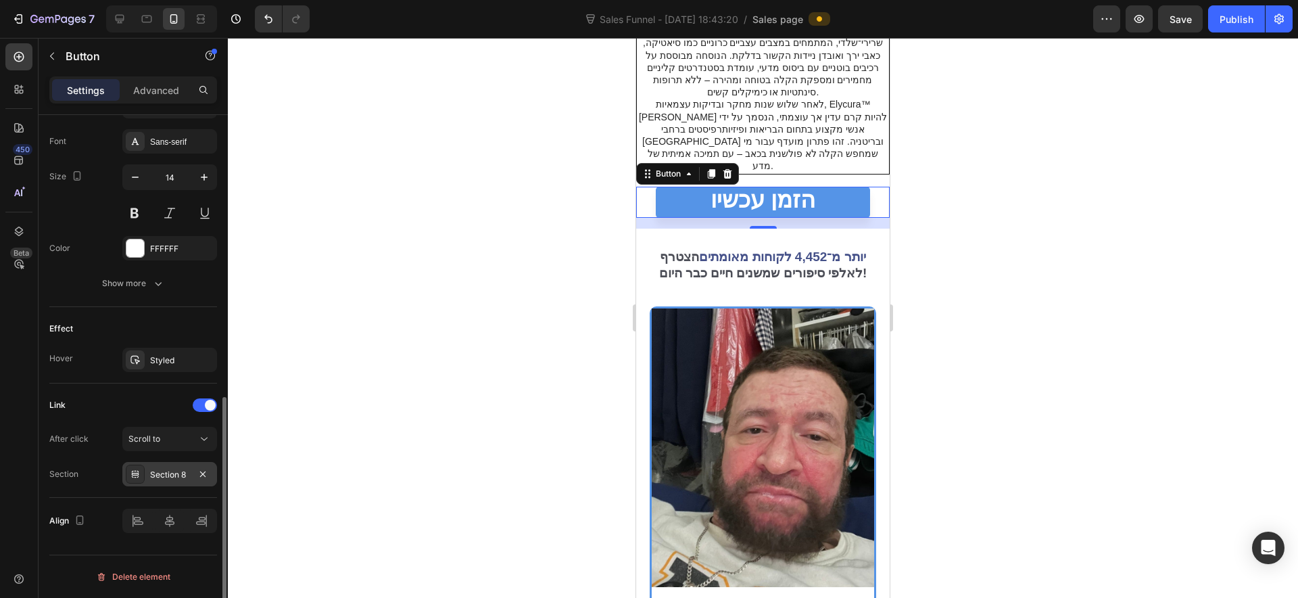
click at [173, 481] on div "Section 8" at bounding box center [169, 474] width 95 height 24
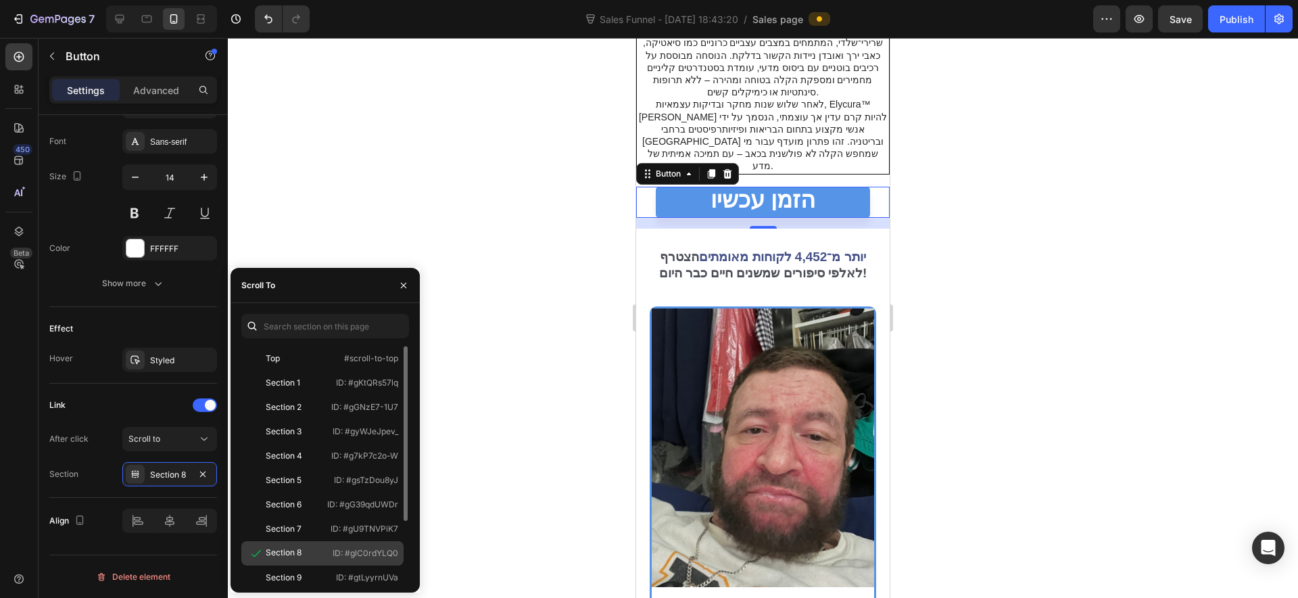
click at [311, 544] on div "Section 8 ID: #glC0rdYLQ0" at bounding box center [322, 553] width 162 height 24
click at [548, 435] on div at bounding box center [763, 318] width 1070 height 560
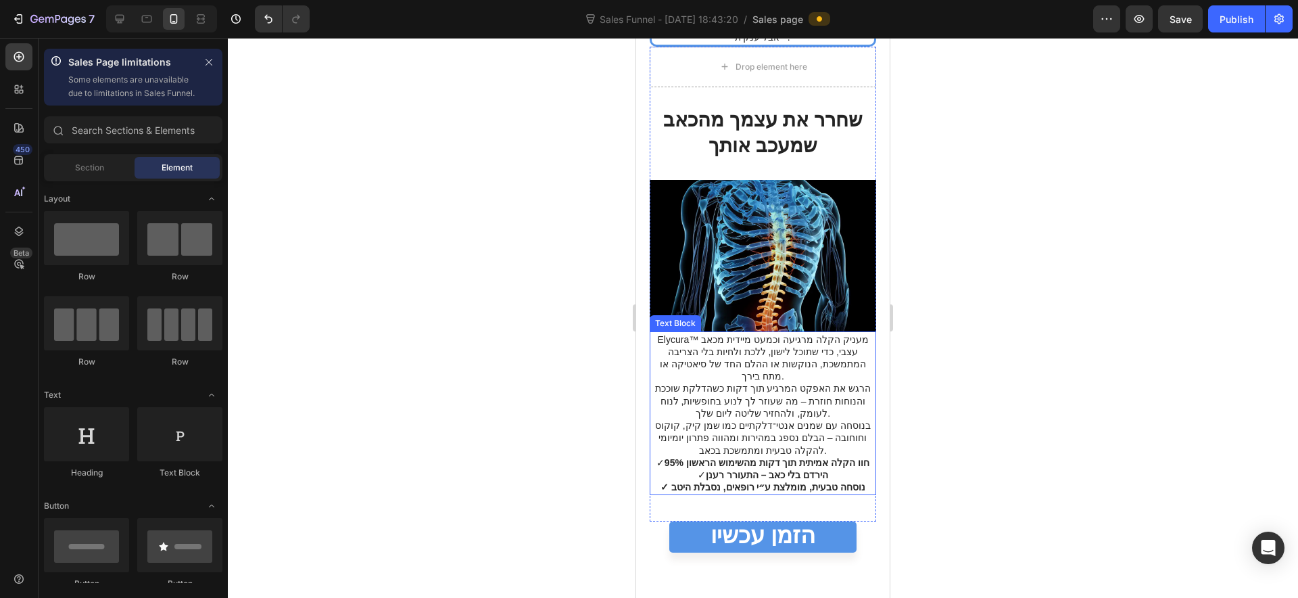
scroll to position [3718, 0]
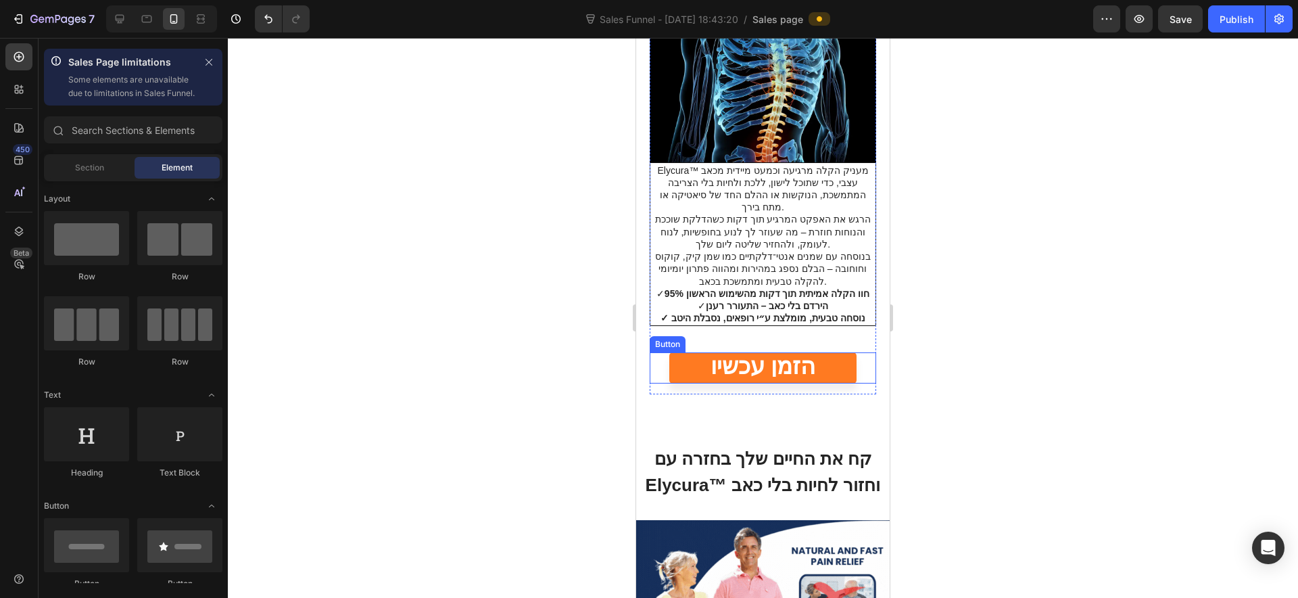
click at [685, 352] on link "הזמן עכשיו" at bounding box center [762, 367] width 187 height 31
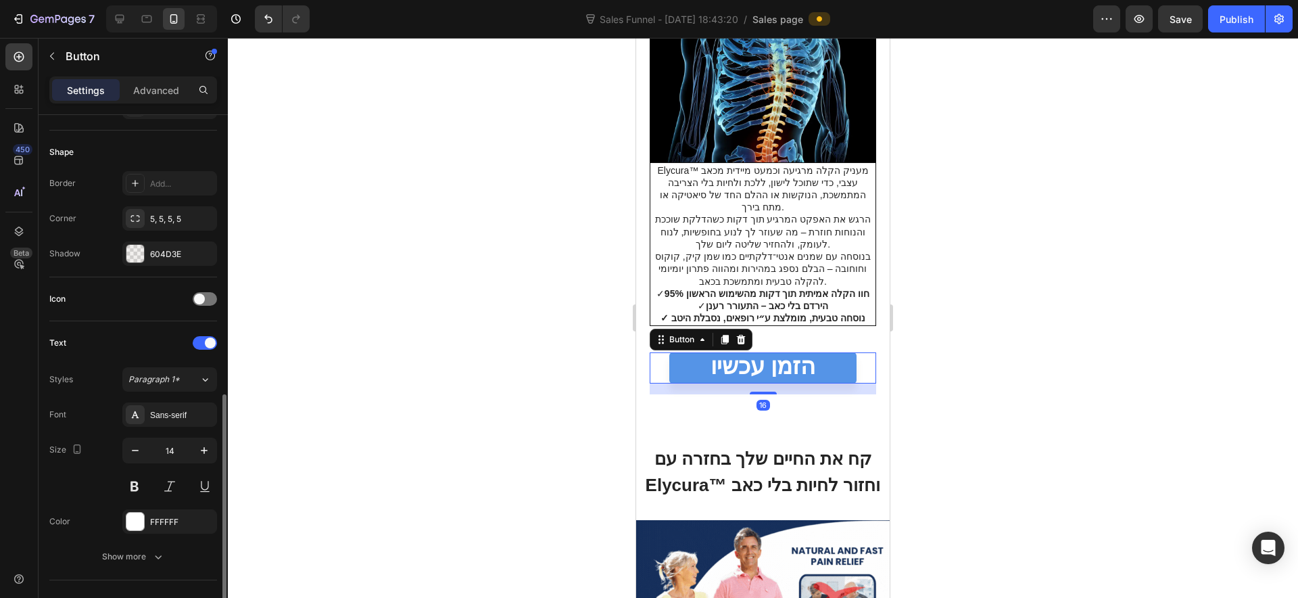
scroll to position [611, 0]
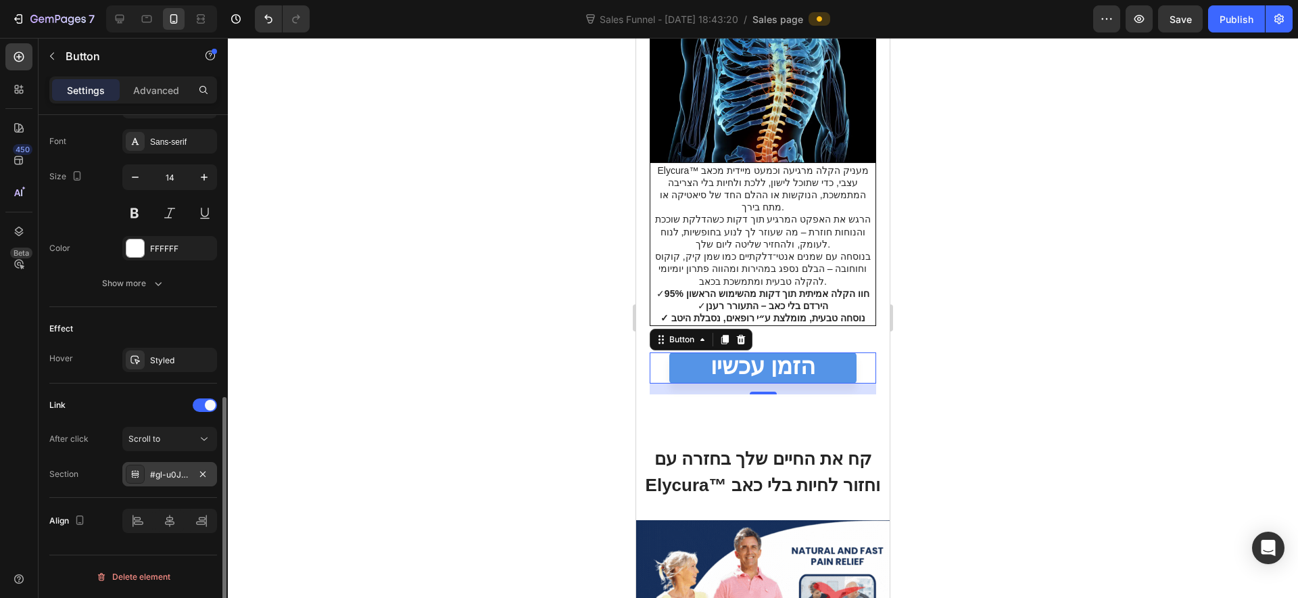
click at [162, 483] on div "#gl-u0JYj-v" at bounding box center [169, 474] width 95 height 24
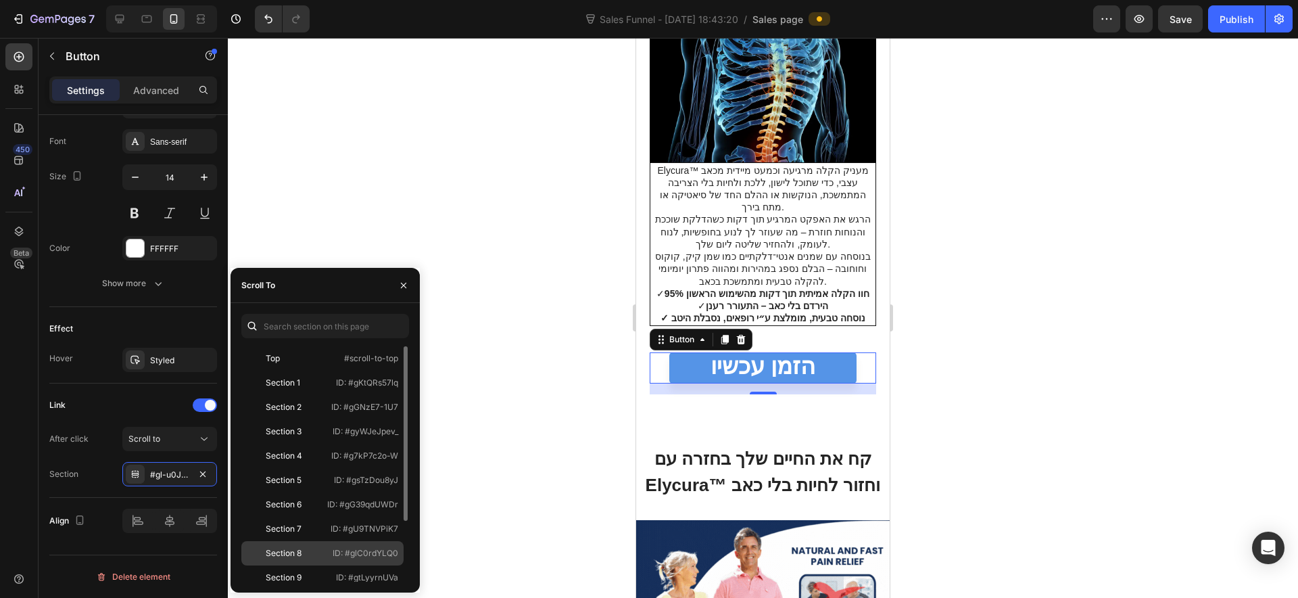
click at [289, 549] on div "Section 8" at bounding box center [284, 553] width 36 height 12
click at [515, 443] on div at bounding box center [763, 318] width 1070 height 560
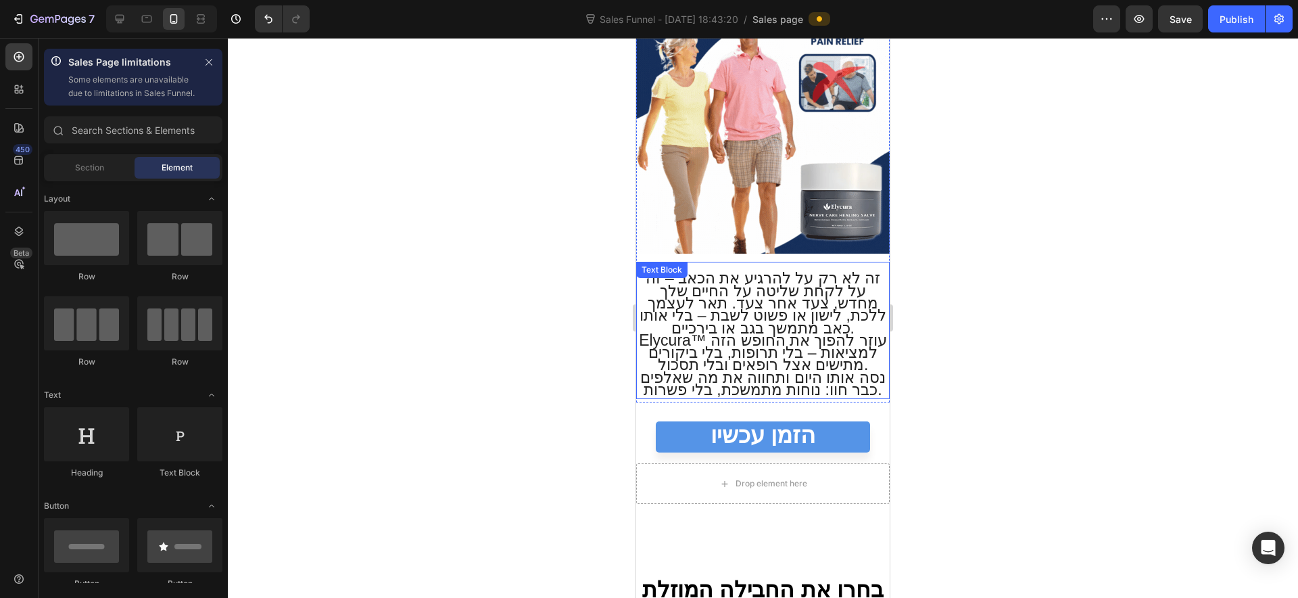
scroll to position [4479, 0]
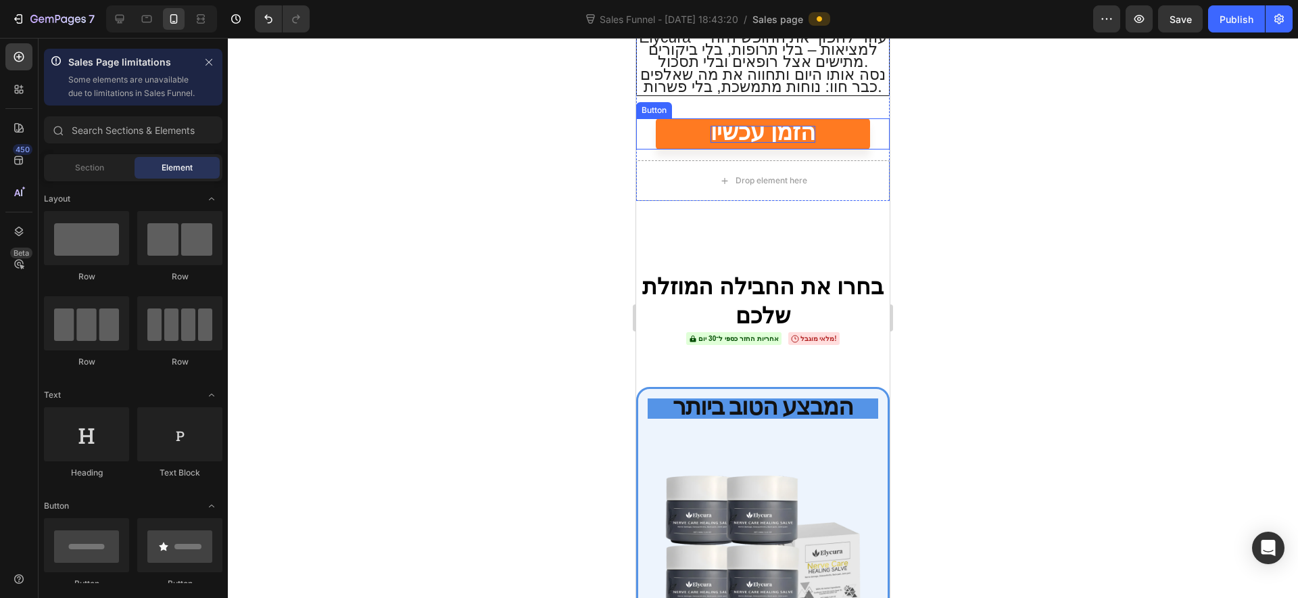
click at [758, 125] on span "הזמן עכשיו" at bounding box center [762, 132] width 105 height 26
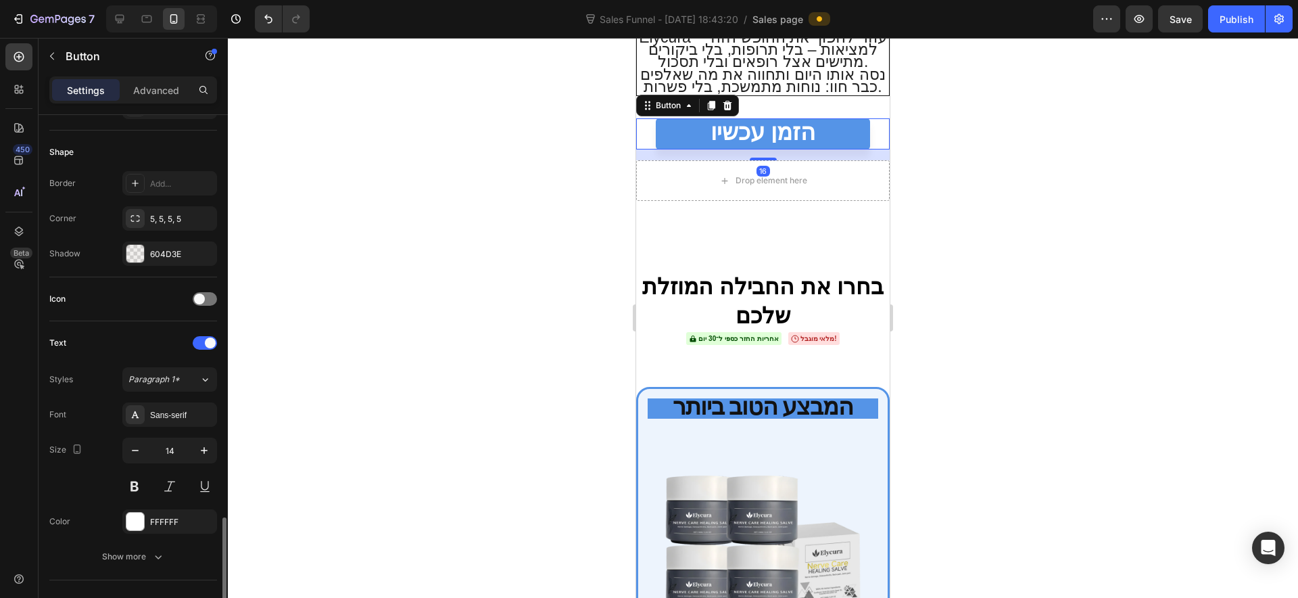
scroll to position [611, 0]
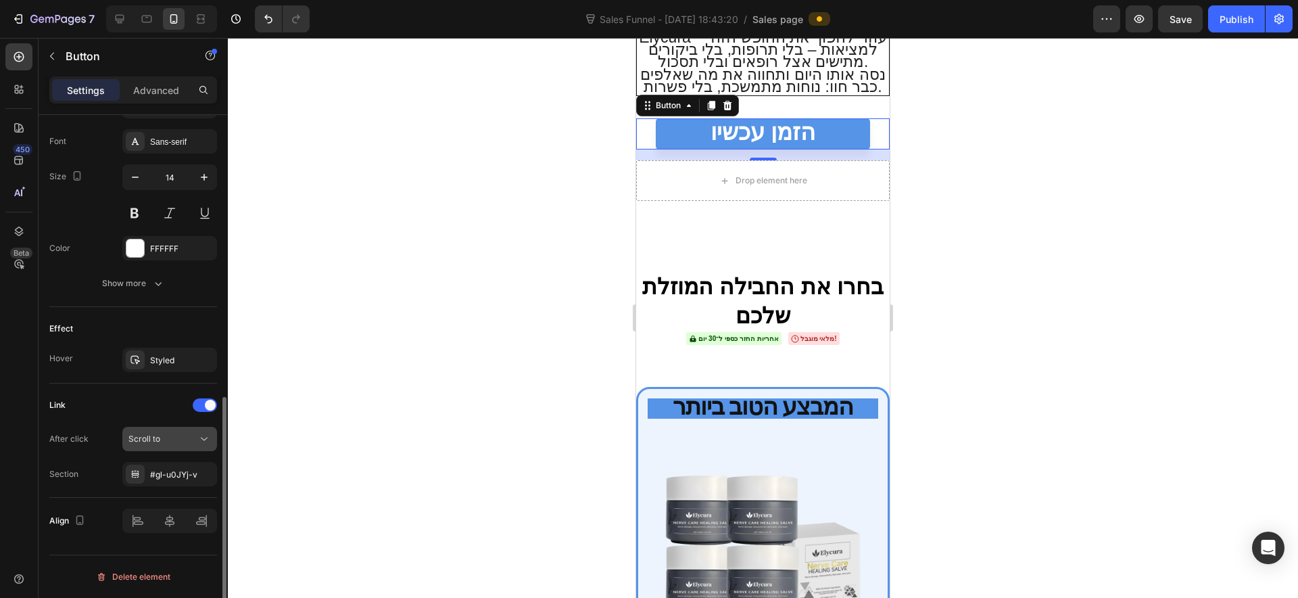
click at [167, 434] on div "Scroll to" at bounding box center [162, 439] width 69 height 12
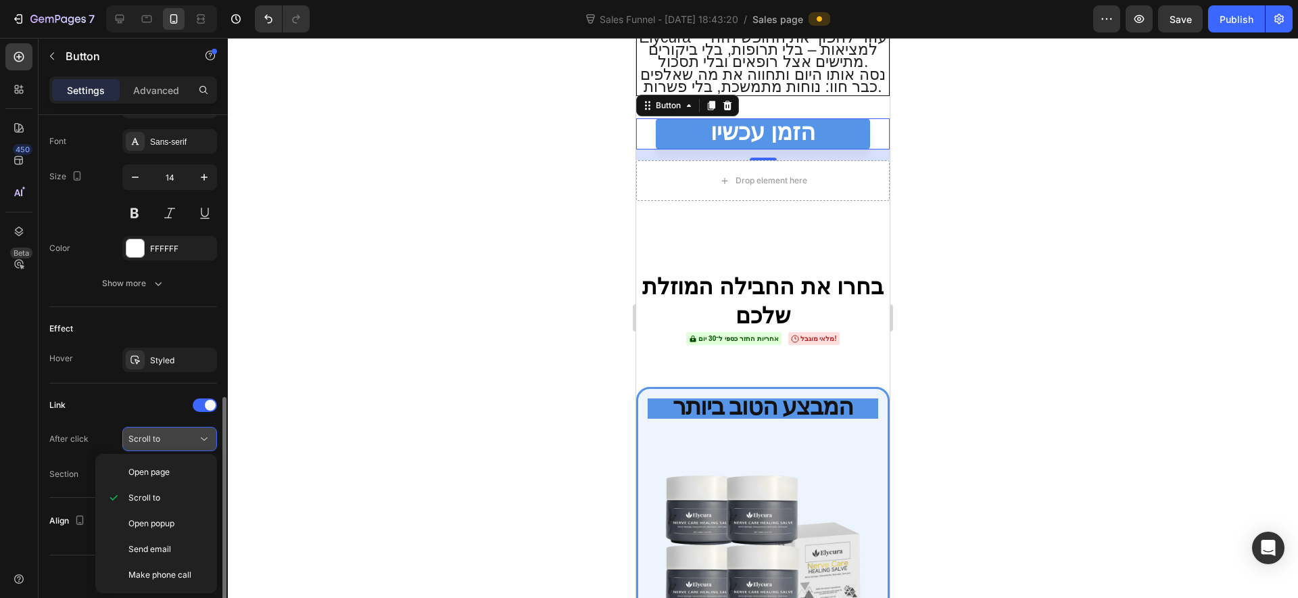
drag, startPoint x: 167, startPoint y: 434, endPoint x: 169, endPoint y: 442, distance: 8.4
click at [169, 434] on div "Scroll to" at bounding box center [162, 439] width 69 height 12
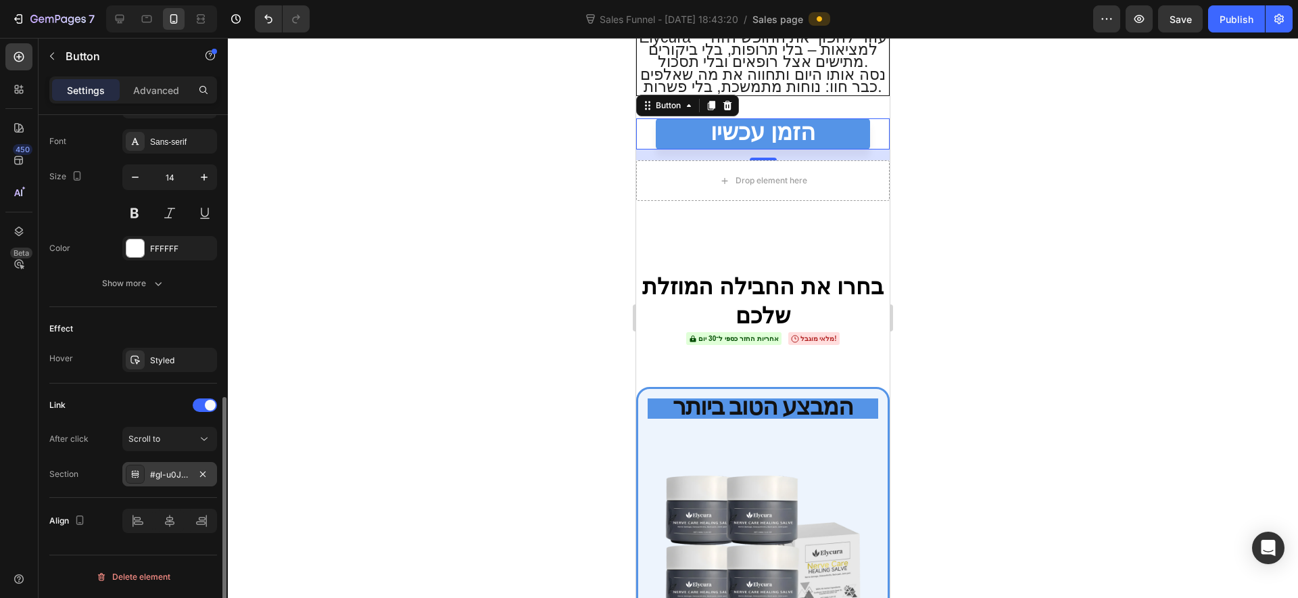
drag, startPoint x: 161, startPoint y: 473, endPoint x: 168, endPoint y: 477, distance: 7.9
click at [168, 477] on div "#gl-u0JYj-v" at bounding box center [169, 474] width 39 height 12
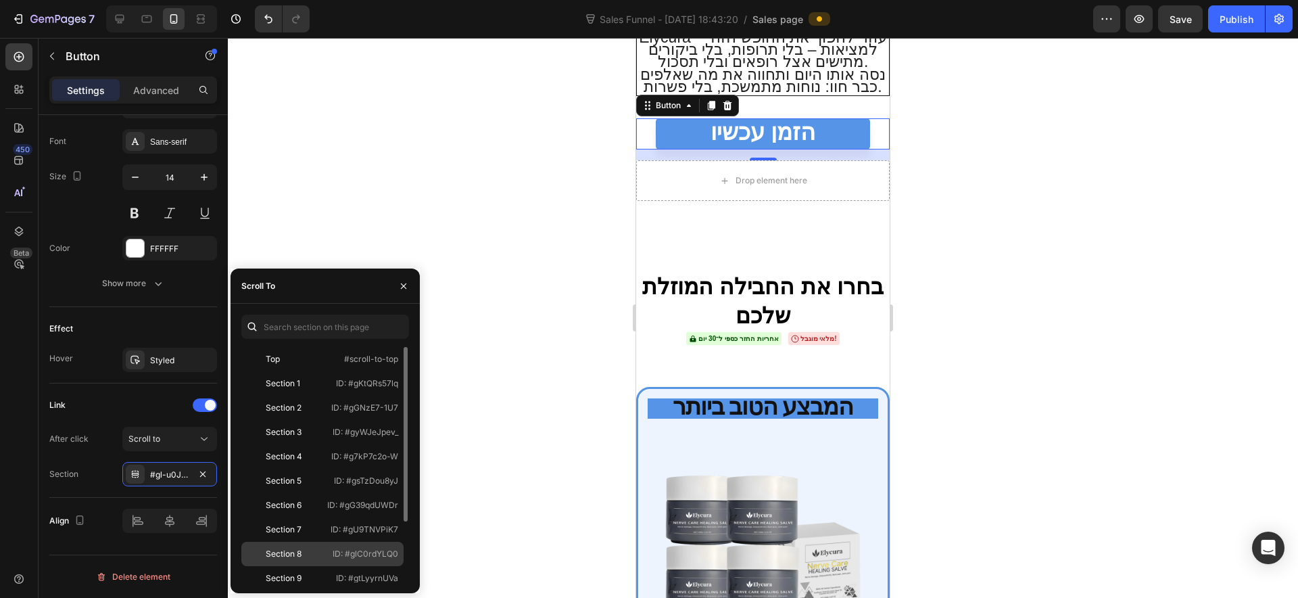
click at [292, 552] on div "Section 8" at bounding box center [284, 554] width 36 height 12
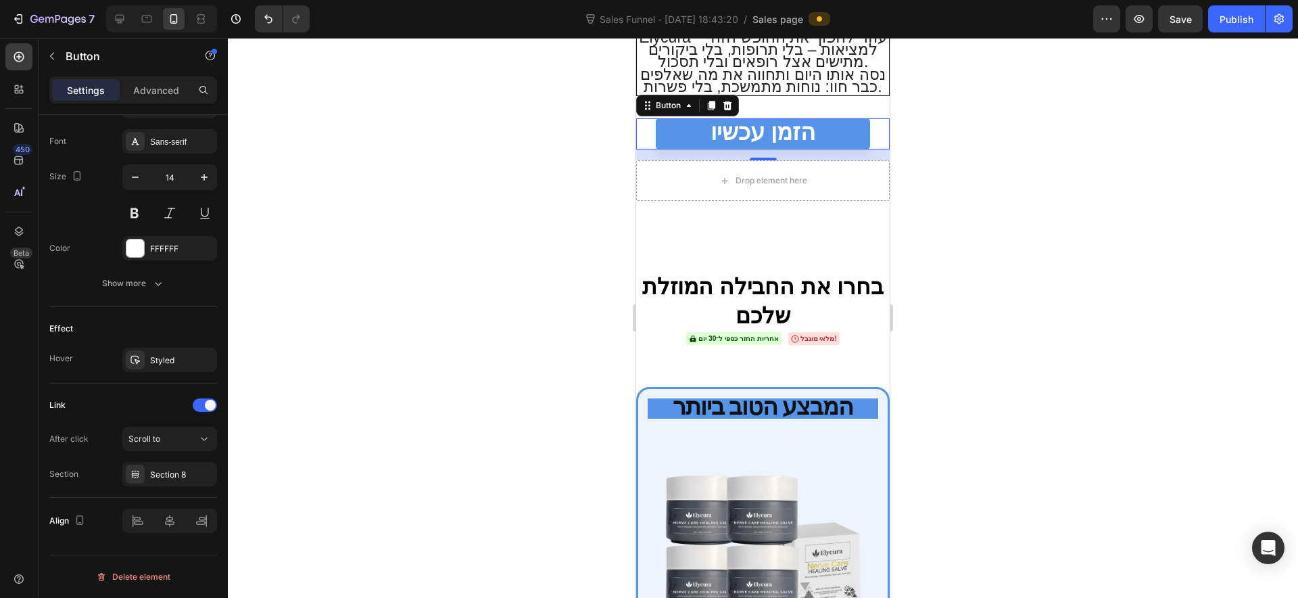
drag, startPoint x: 562, startPoint y: 416, endPoint x: 89, endPoint y: 335, distance: 480.2
click at [562, 416] on div at bounding box center [763, 318] width 1070 height 560
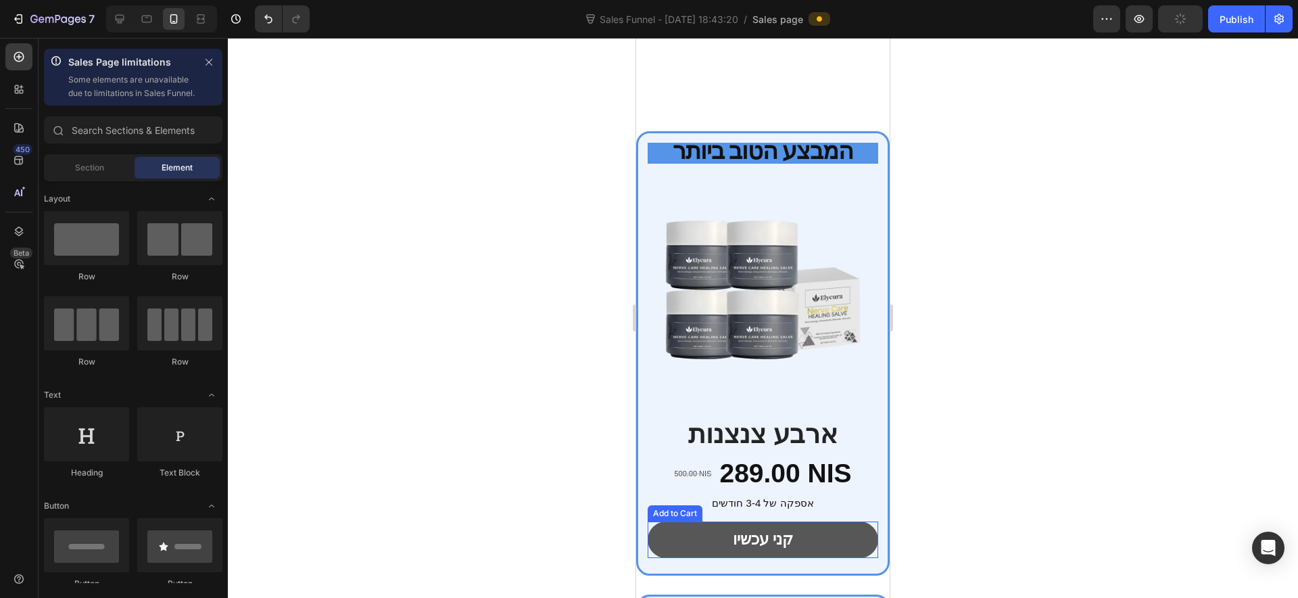
scroll to position [4901, 0]
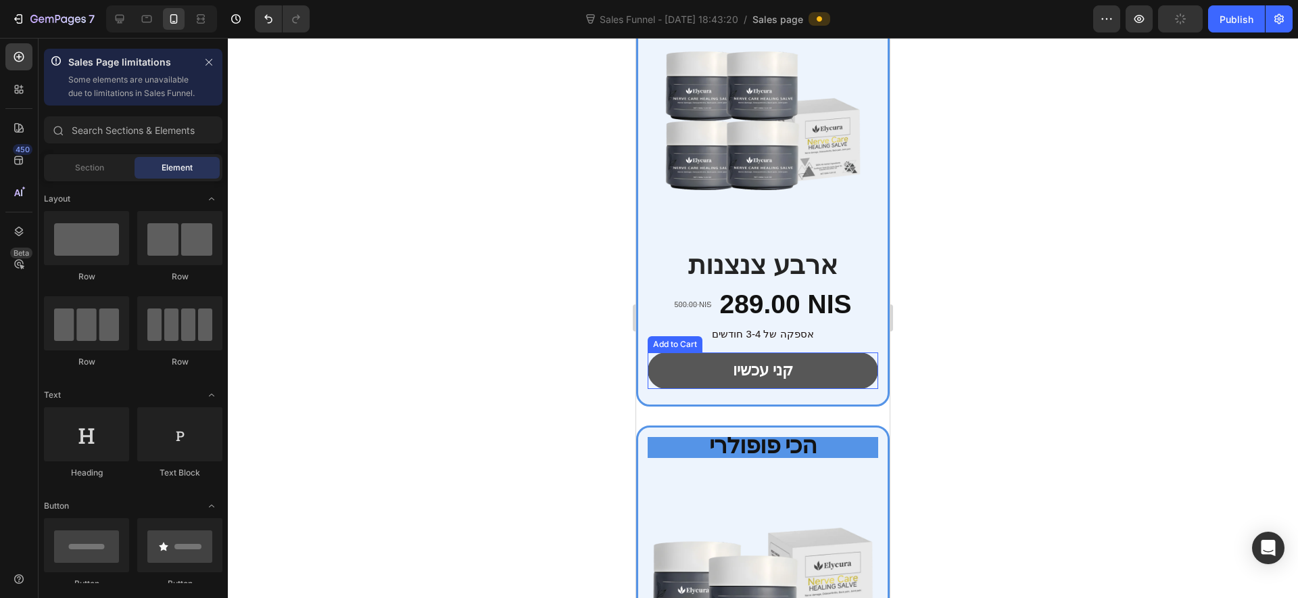
click at [722, 352] on button "קני עכשיו" at bounding box center [763, 370] width 231 height 37
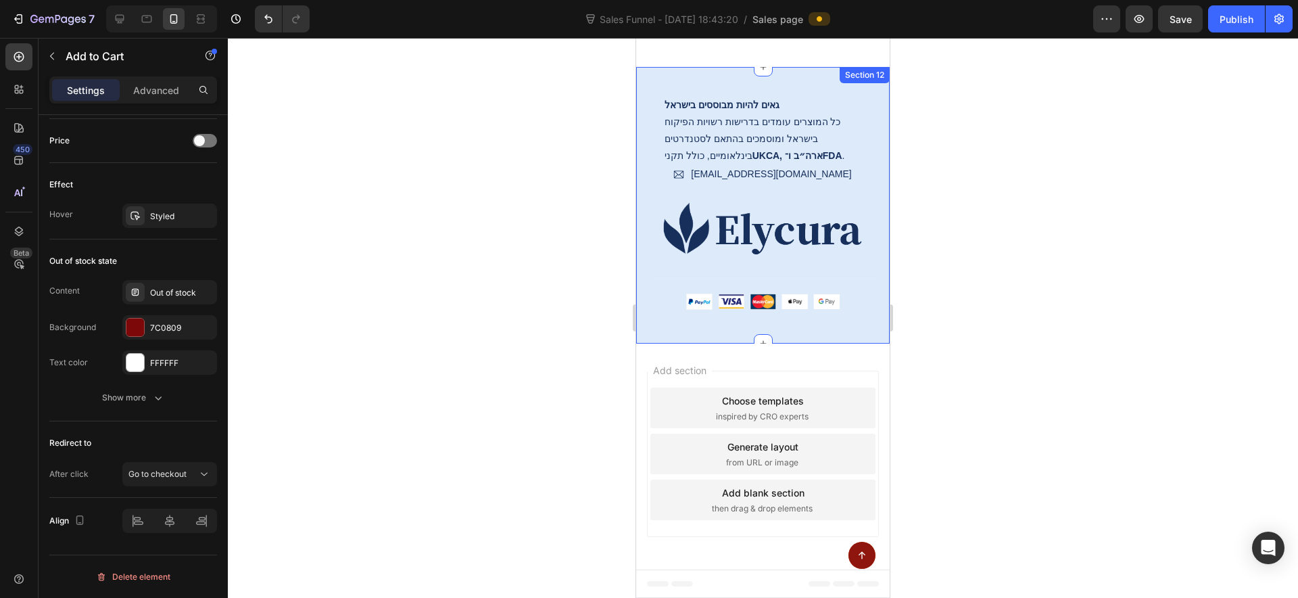
scroll to position [6494, 0]
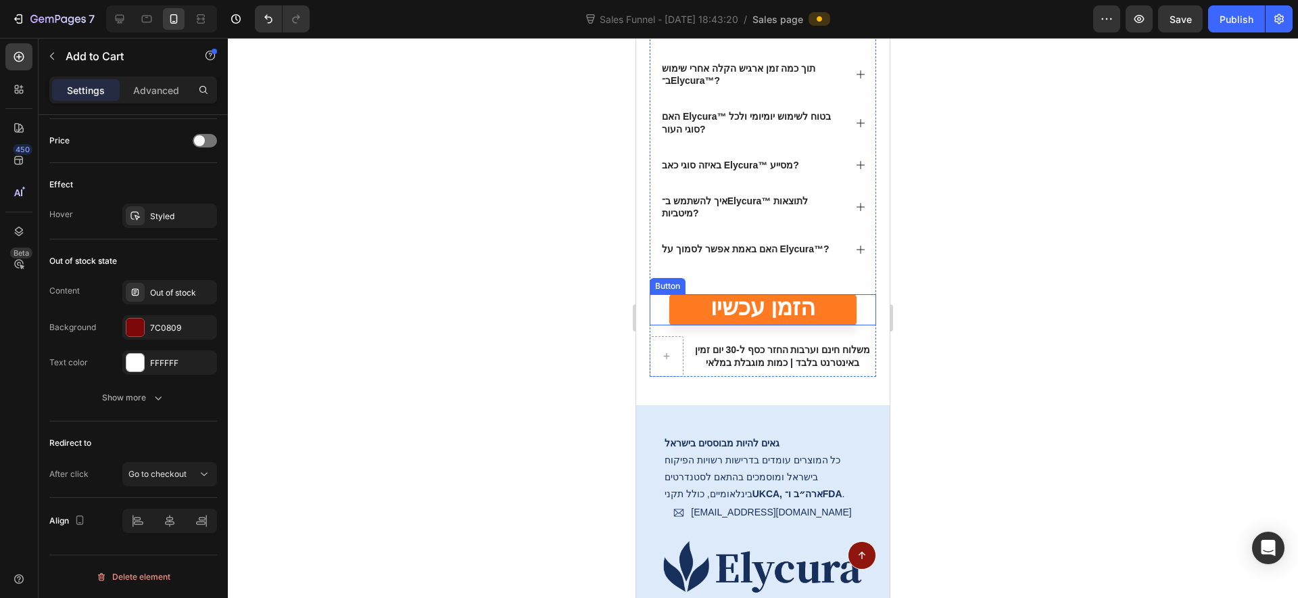
click at [687, 306] on link "הזמן עכשיו" at bounding box center [762, 309] width 187 height 31
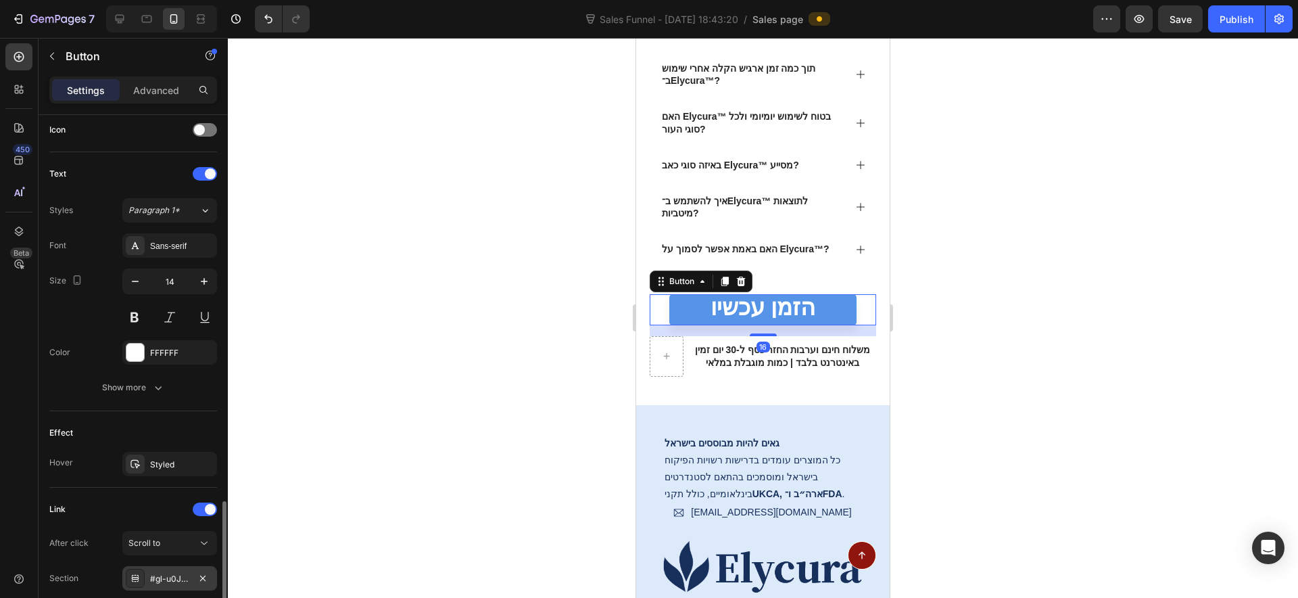
scroll to position [611, 0]
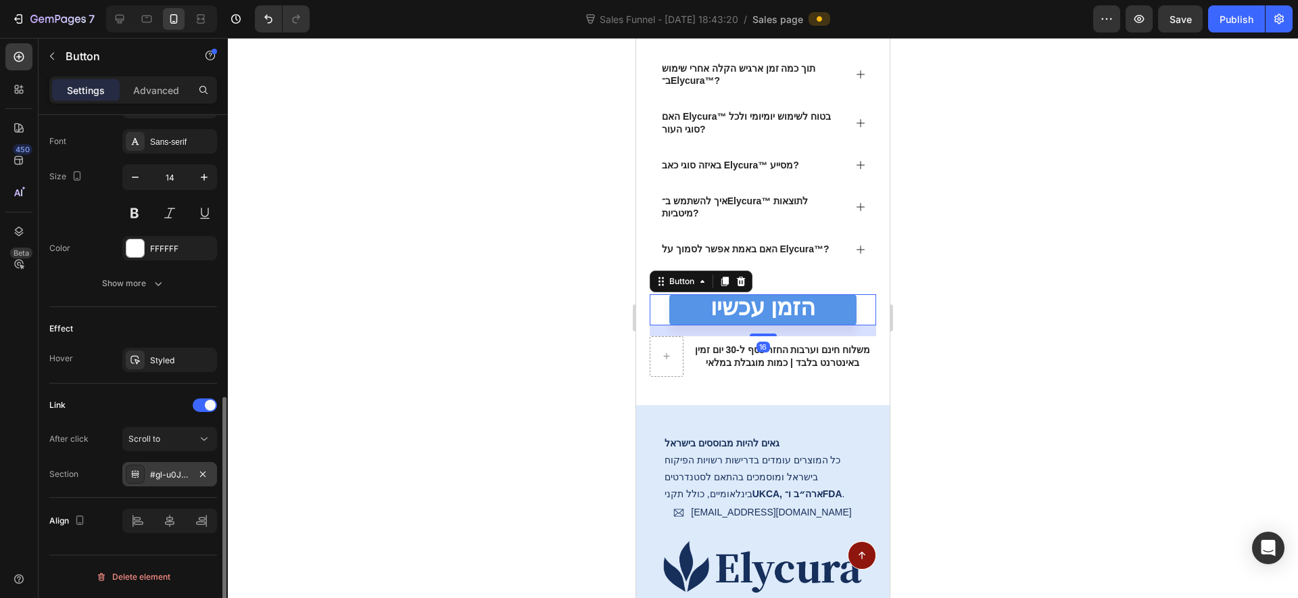
click at [157, 477] on div "#gl-u0JYj-v" at bounding box center [169, 474] width 39 height 12
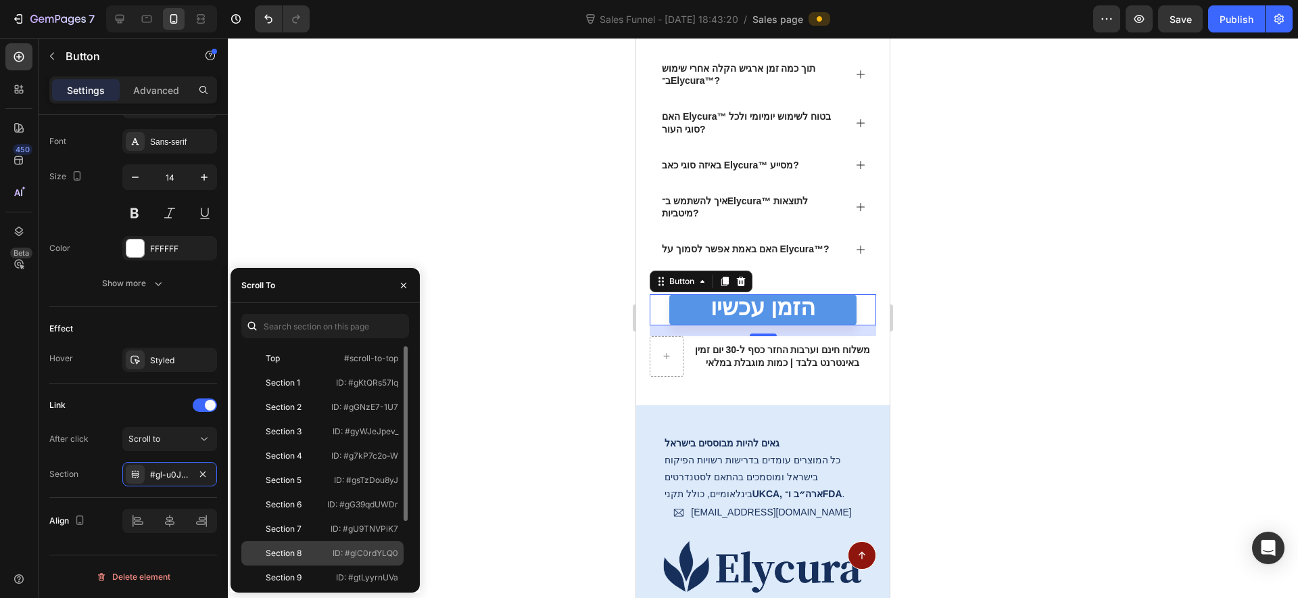
click at [291, 551] on div "Section 8" at bounding box center [284, 553] width 36 height 12
click at [544, 273] on div at bounding box center [763, 318] width 1070 height 560
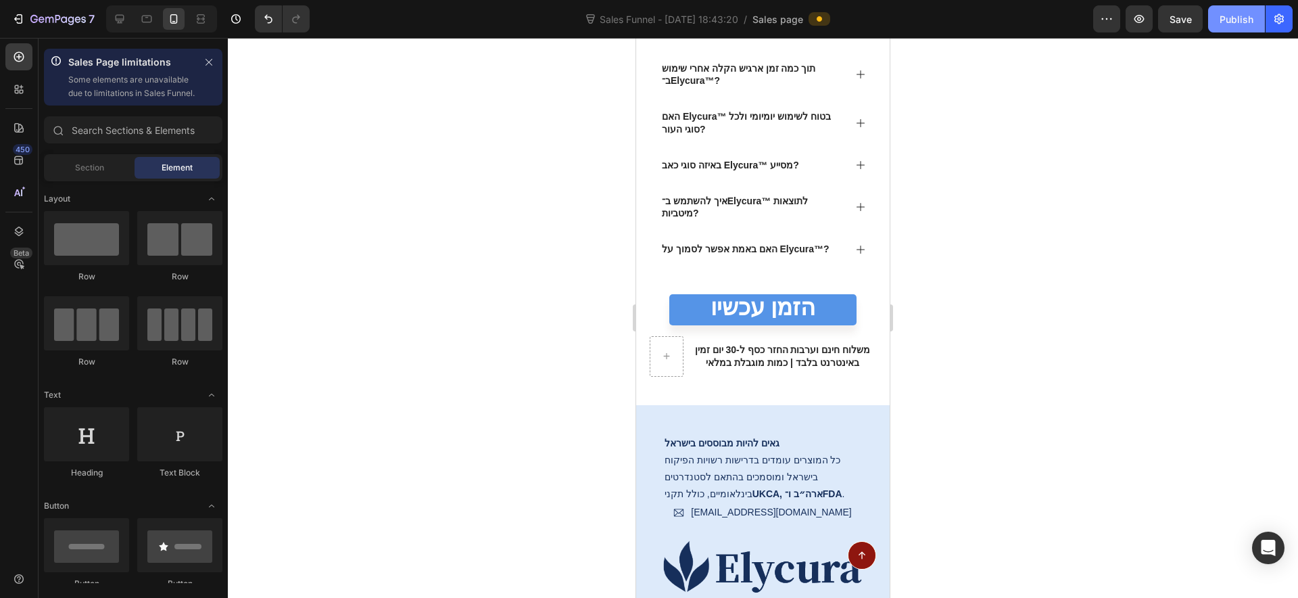
click at [1241, 12] on div "Publish" at bounding box center [1237, 19] width 34 height 14
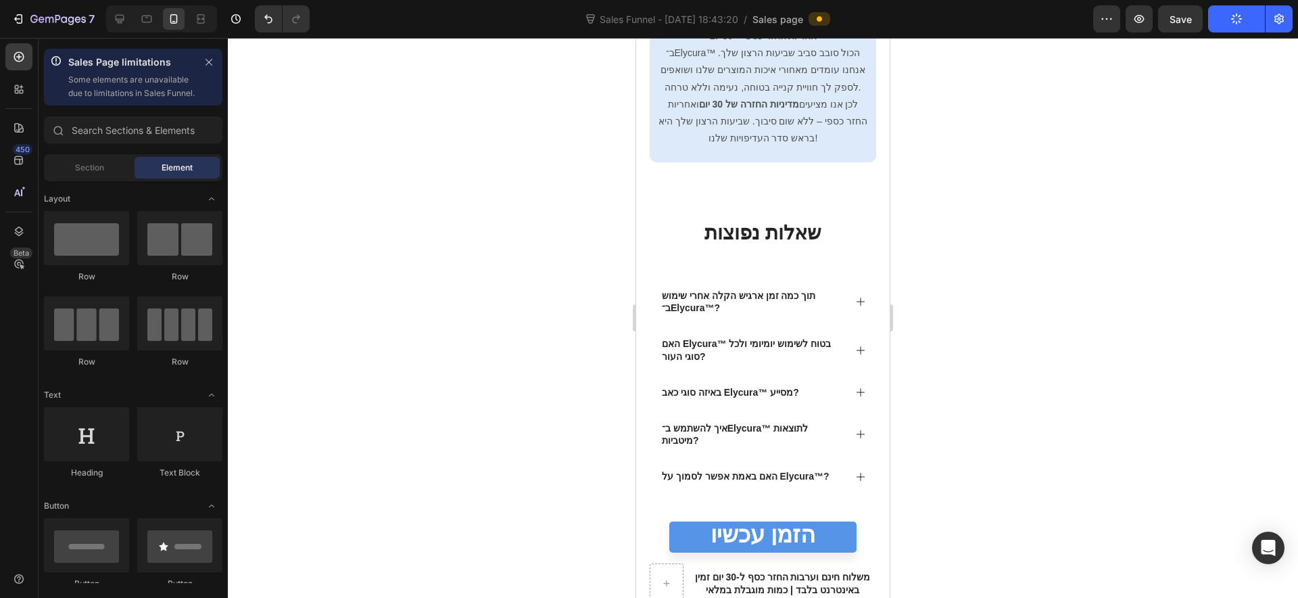
scroll to position [6240, 0]
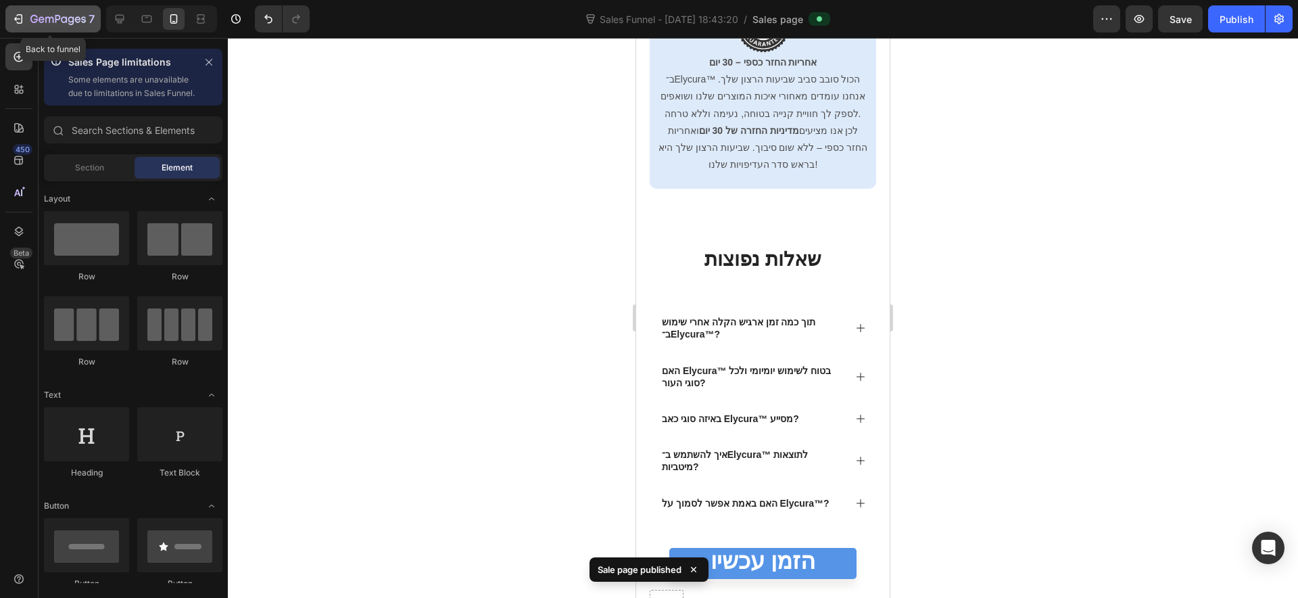
click at [16, 20] on icon "button" at bounding box center [17, 19] width 6 height 4
